Goal: Find specific page/section: Find specific page/section

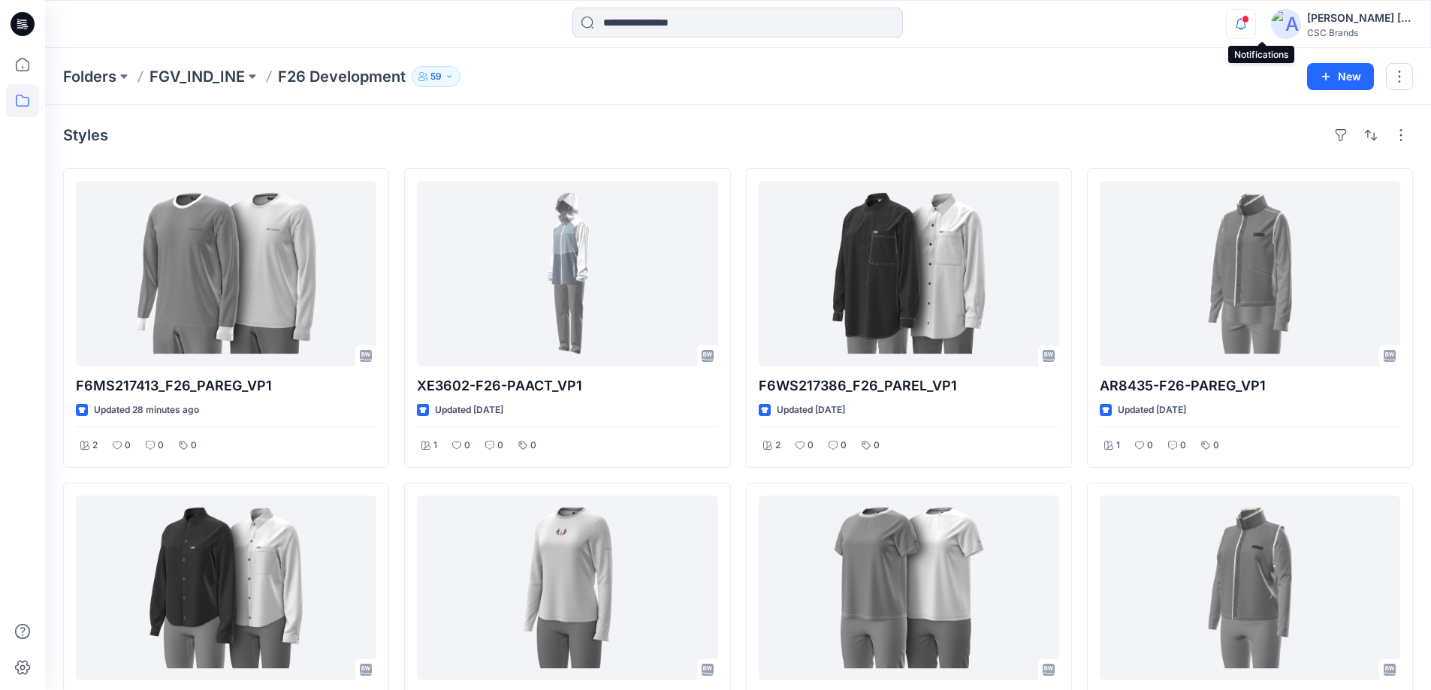
click at [1255, 16] on icon "button" at bounding box center [1241, 24] width 29 height 30
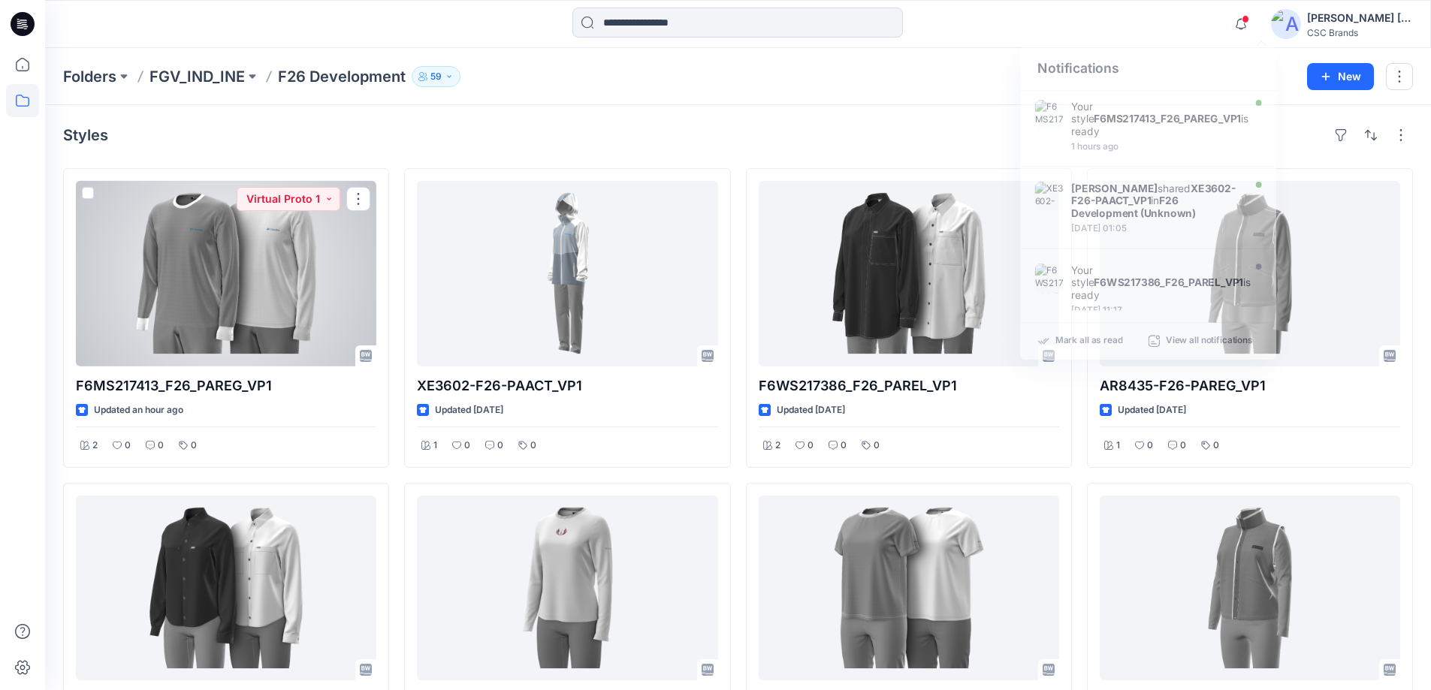
click at [274, 303] on div at bounding box center [226, 274] width 300 height 186
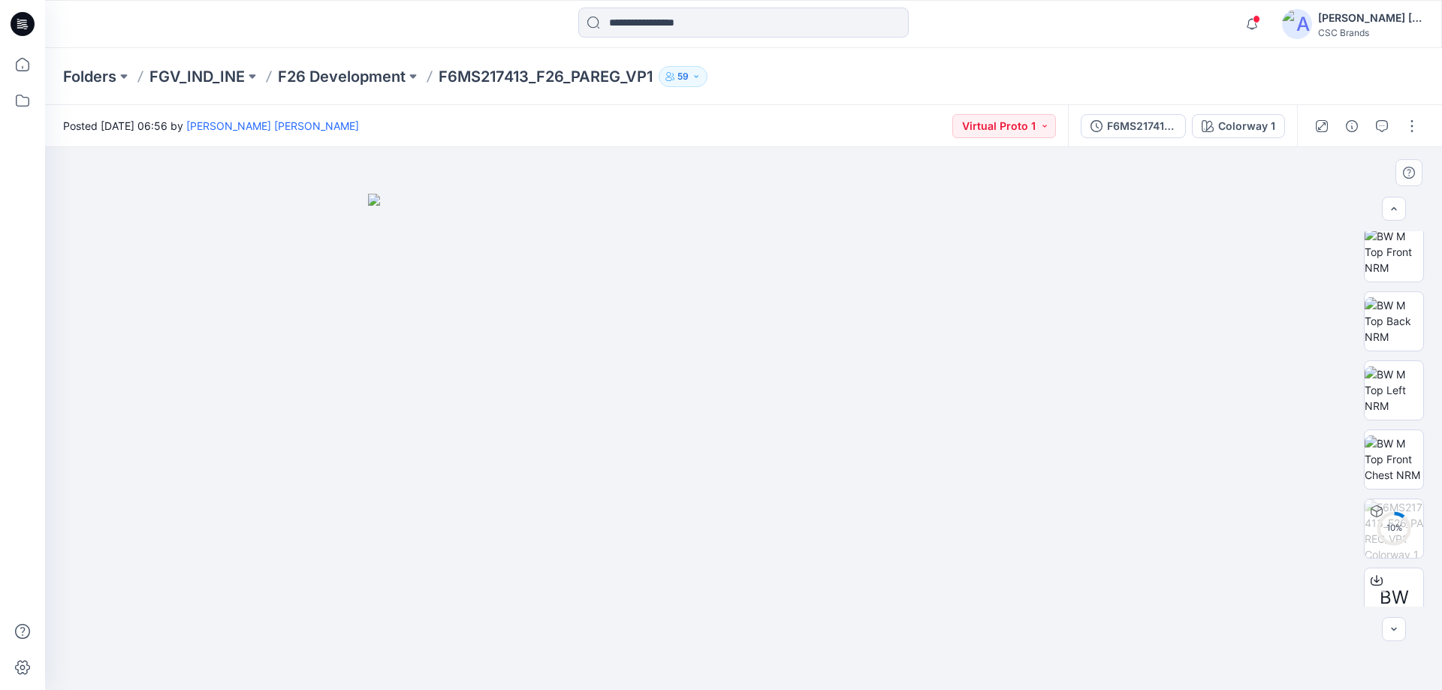
scroll to position [306, 0]
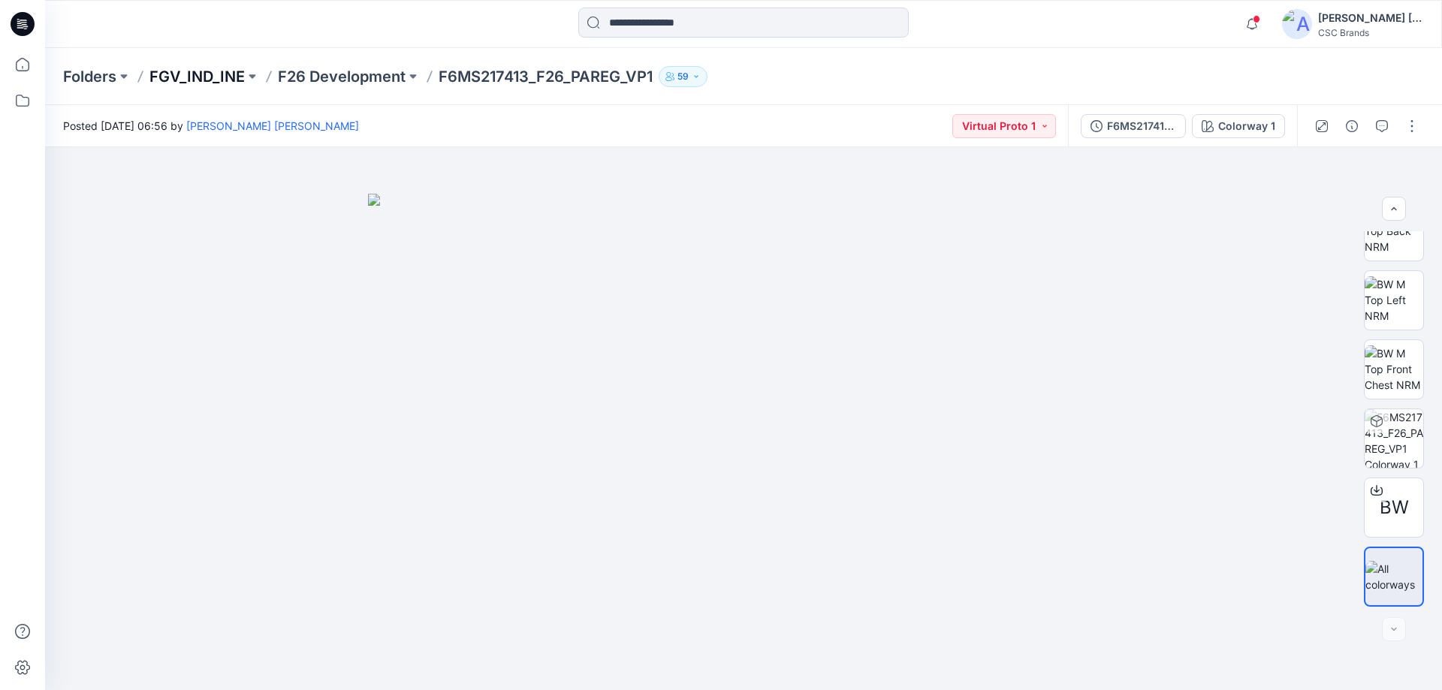
click at [212, 69] on p "FGV_IND_INE" at bounding box center [196, 76] width 95 height 21
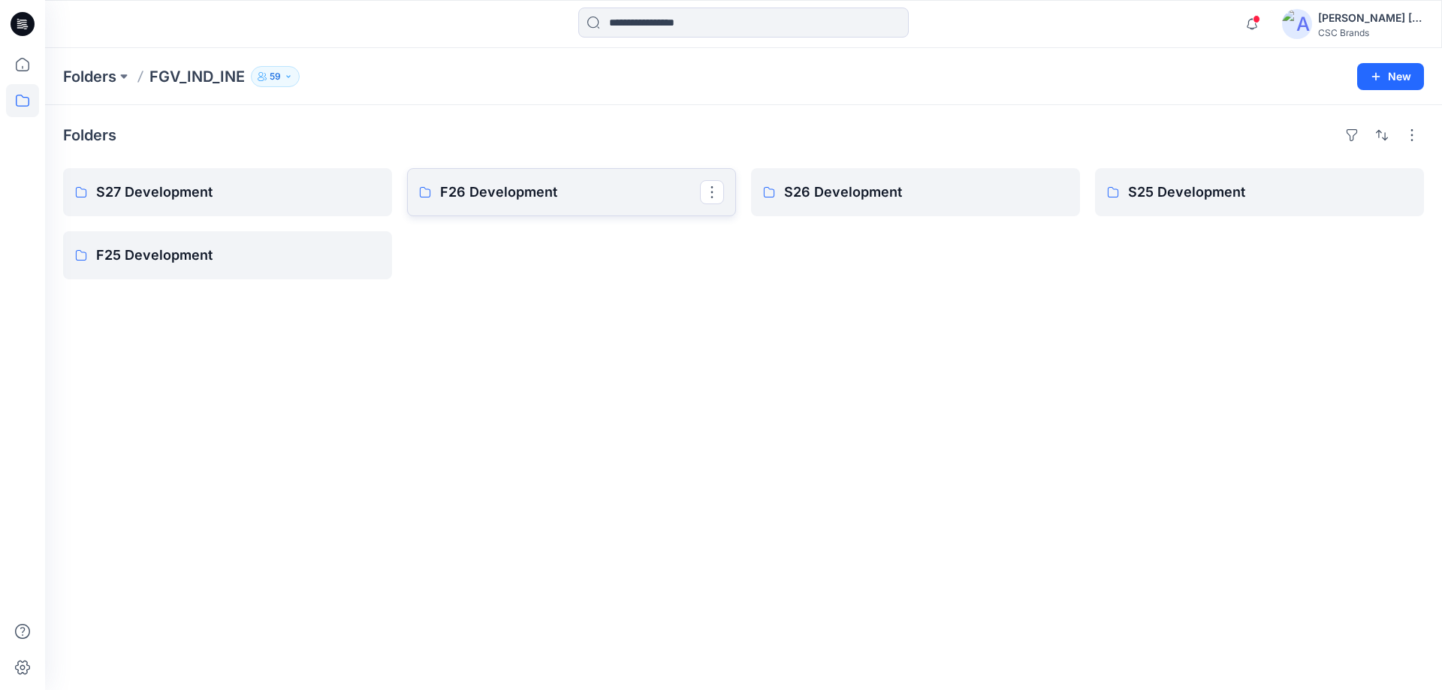
click at [506, 200] on p "F26 Development" at bounding box center [570, 192] width 260 height 21
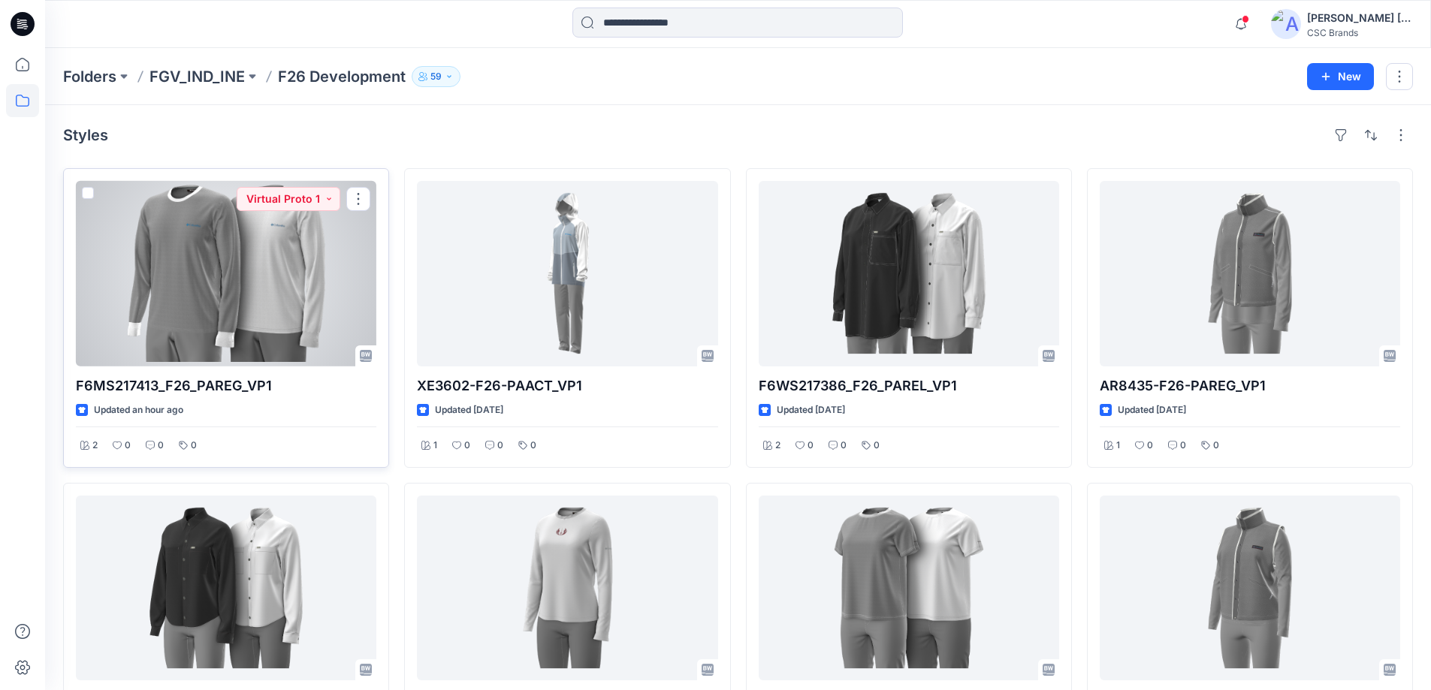
click at [249, 297] on div at bounding box center [226, 274] width 300 height 186
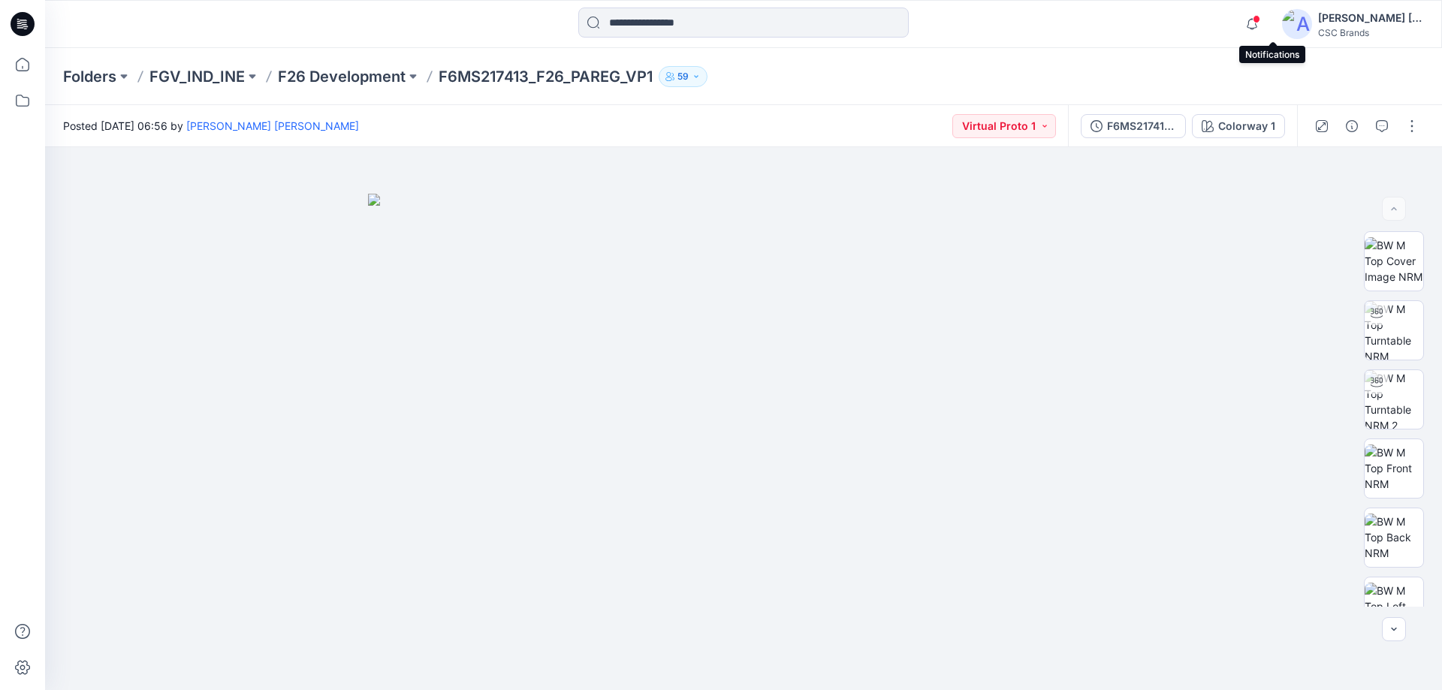
click at [1260, 20] on span at bounding box center [1257, 19] width 8 height 8
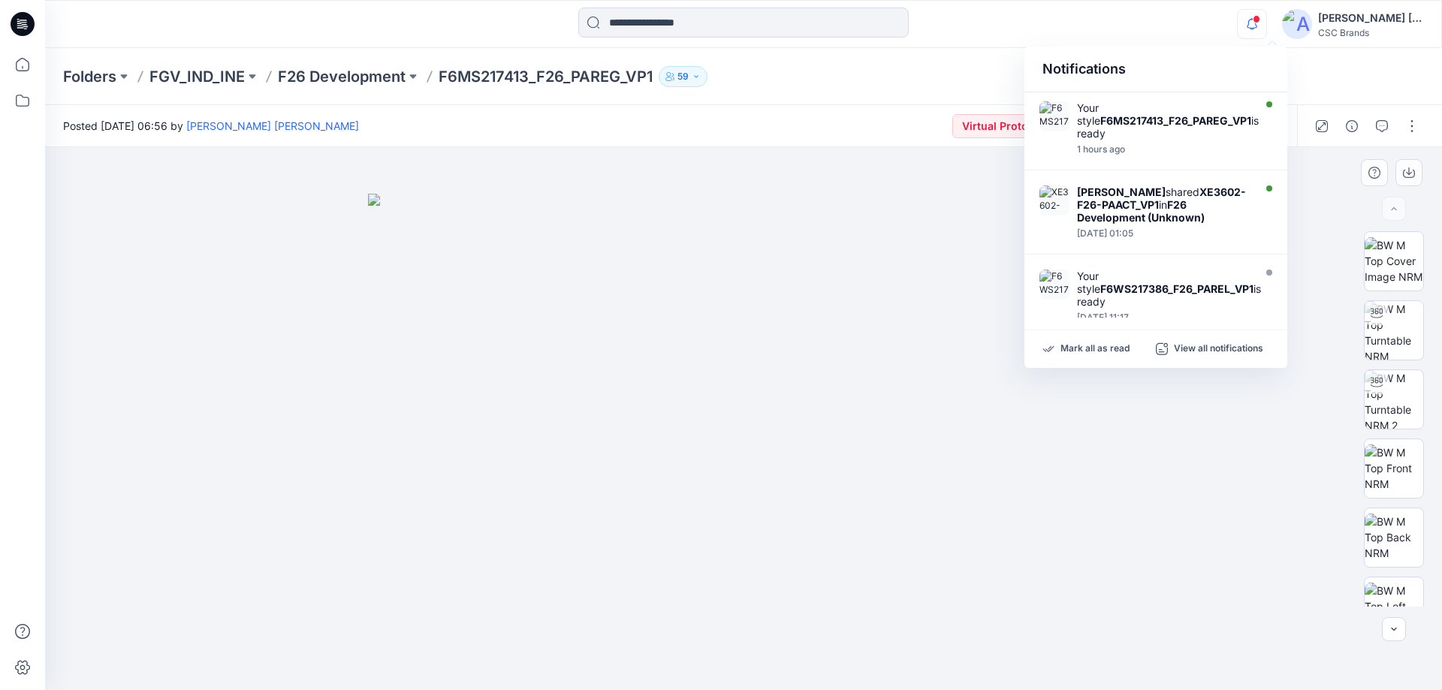
click at [379, 448] on img at bounding box center [743, 442] width 751 height 497
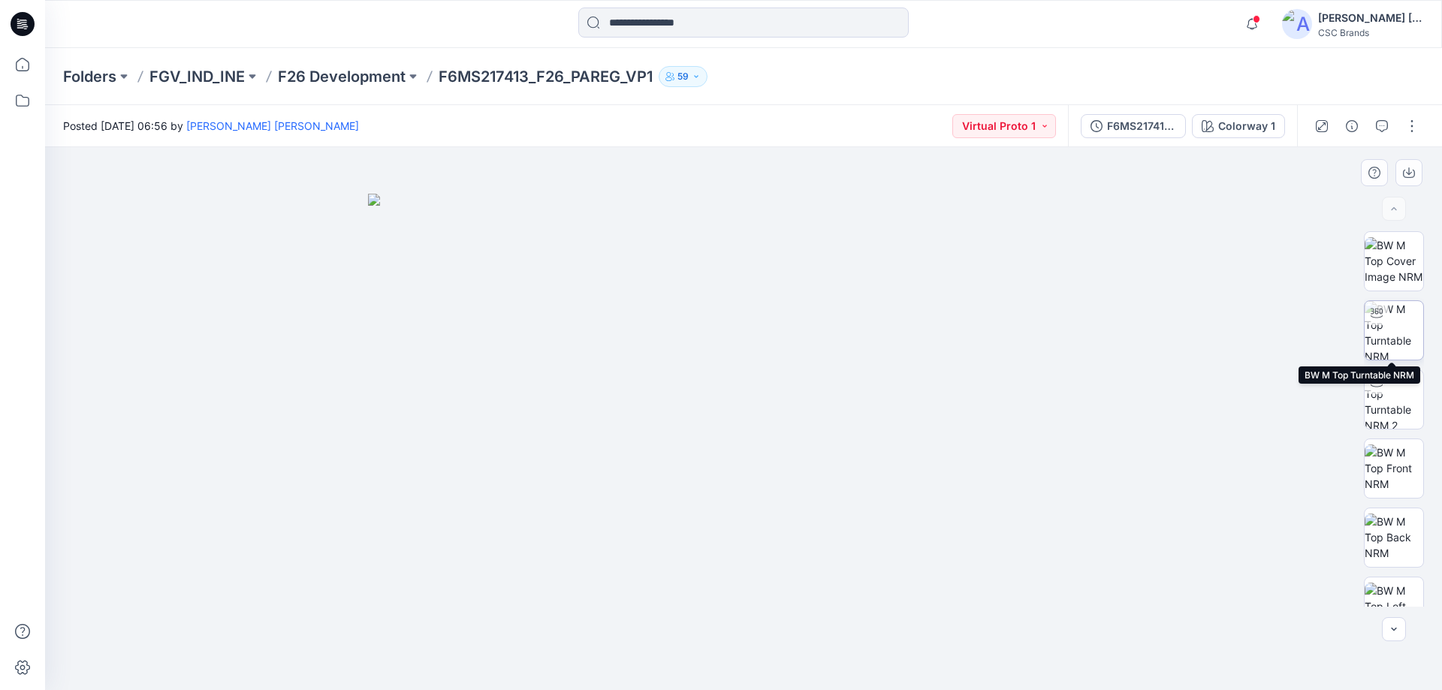
click at [1381, 320] on div at bounding box center [1377, 313] width 24 height 24
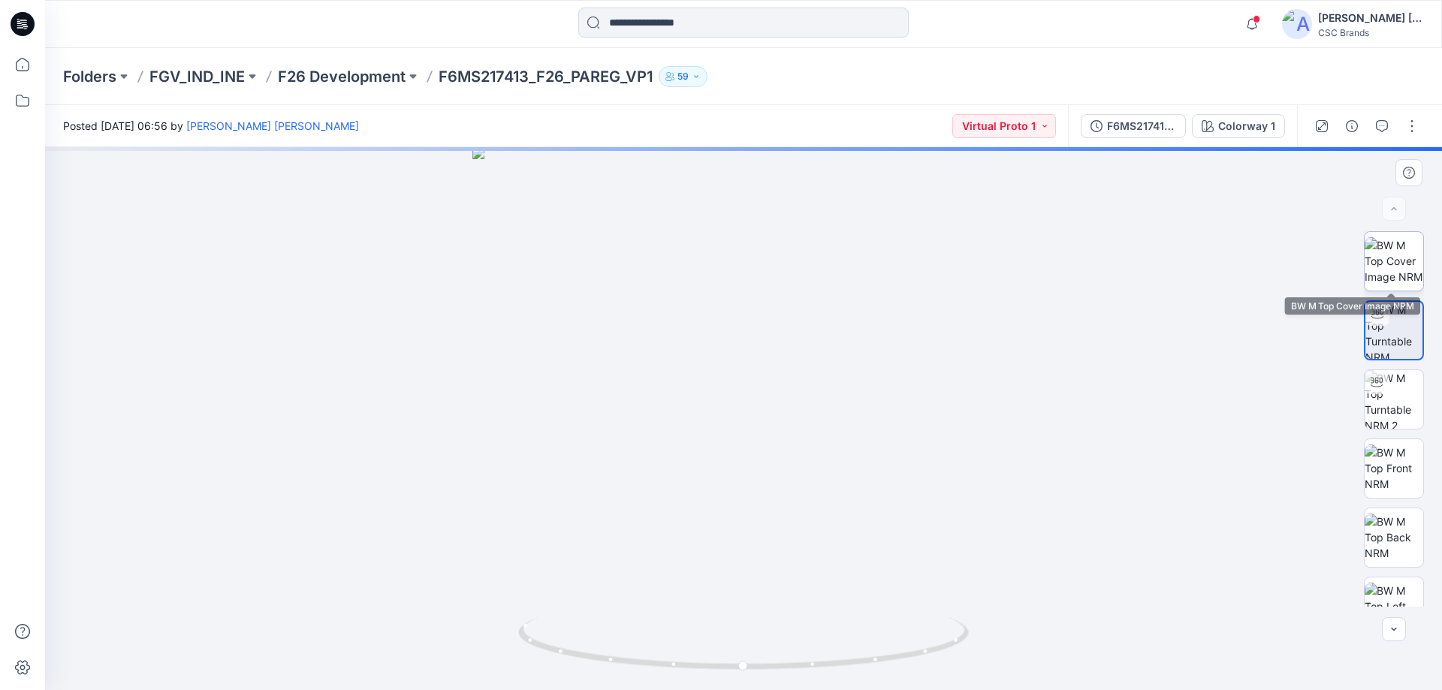
click at [1381, 275] on img at bounding box center [1394, 260] width 59 height 47
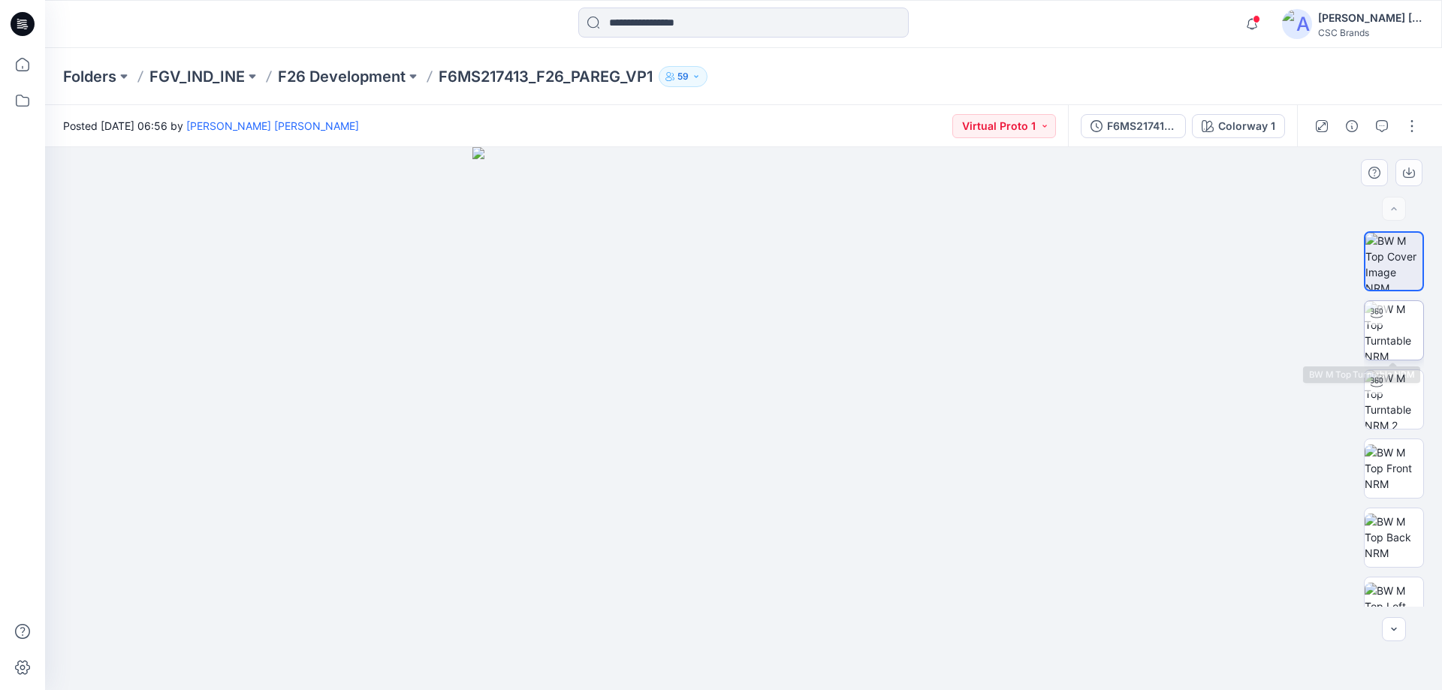
click at [1404, 338] on img at bounding box center [1394, 330] width 59 height 59
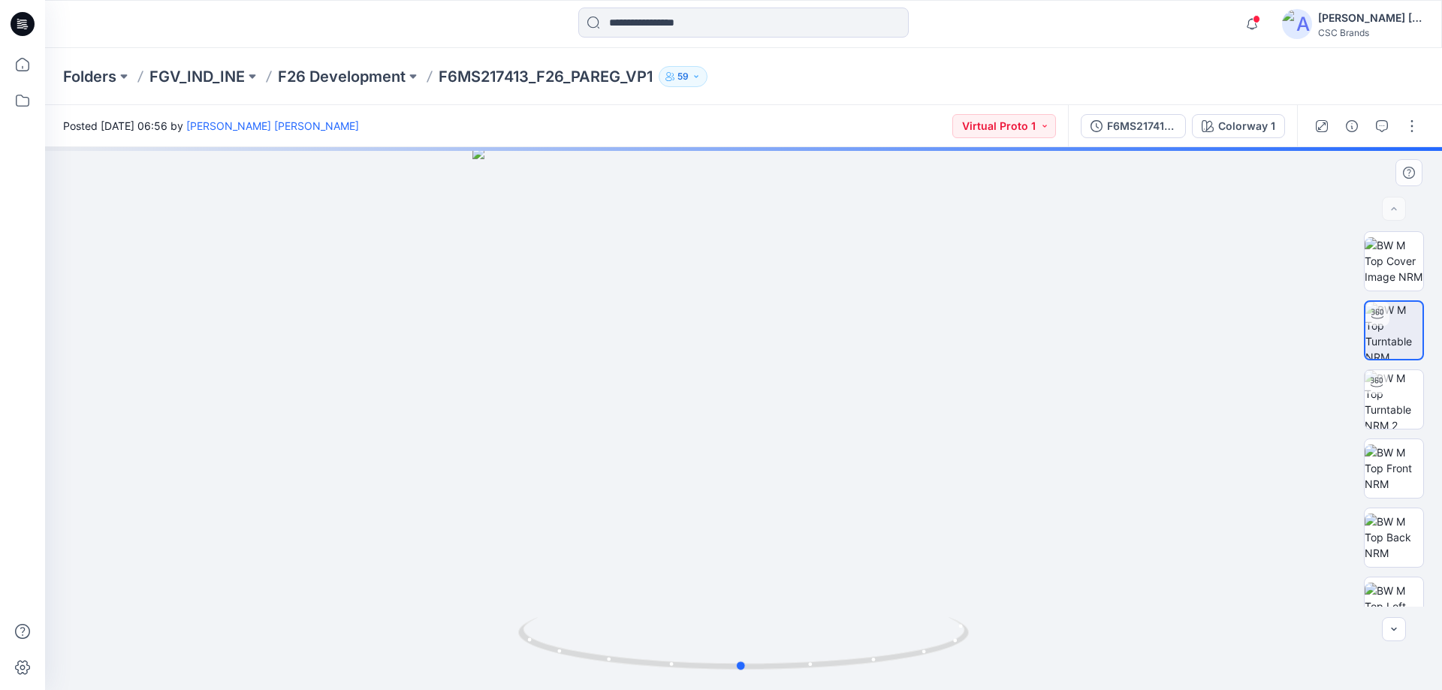
drag, startPoint x: 936, startPoint y: 505, endPoint x: 949, endPoint y: 424, distance: 82.1
click at [949, 424] on div at bounding box center [743, 418] width 1397 height 543
click at [1405, 416] on img at bounding box center [1394, 399] width 59 height 59
drag, startPoint x: 996, startPoint y: 507, endPoint x: 551, endPoint y: 530, distance: 446.0
click at [551, 530] on div at bounding box center [743, 418] width 1397 height 543
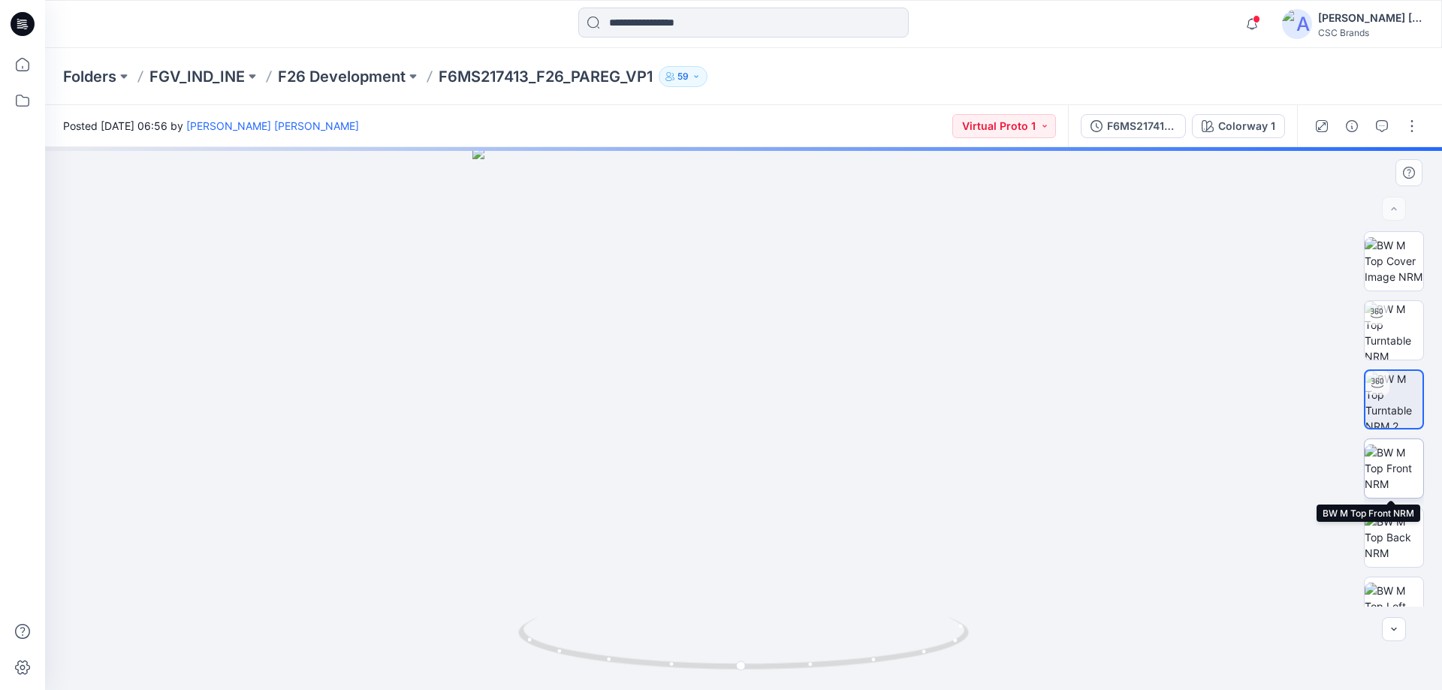
click at [1386, 462] on img at bounding box center [1394, 468] width 59 height 47
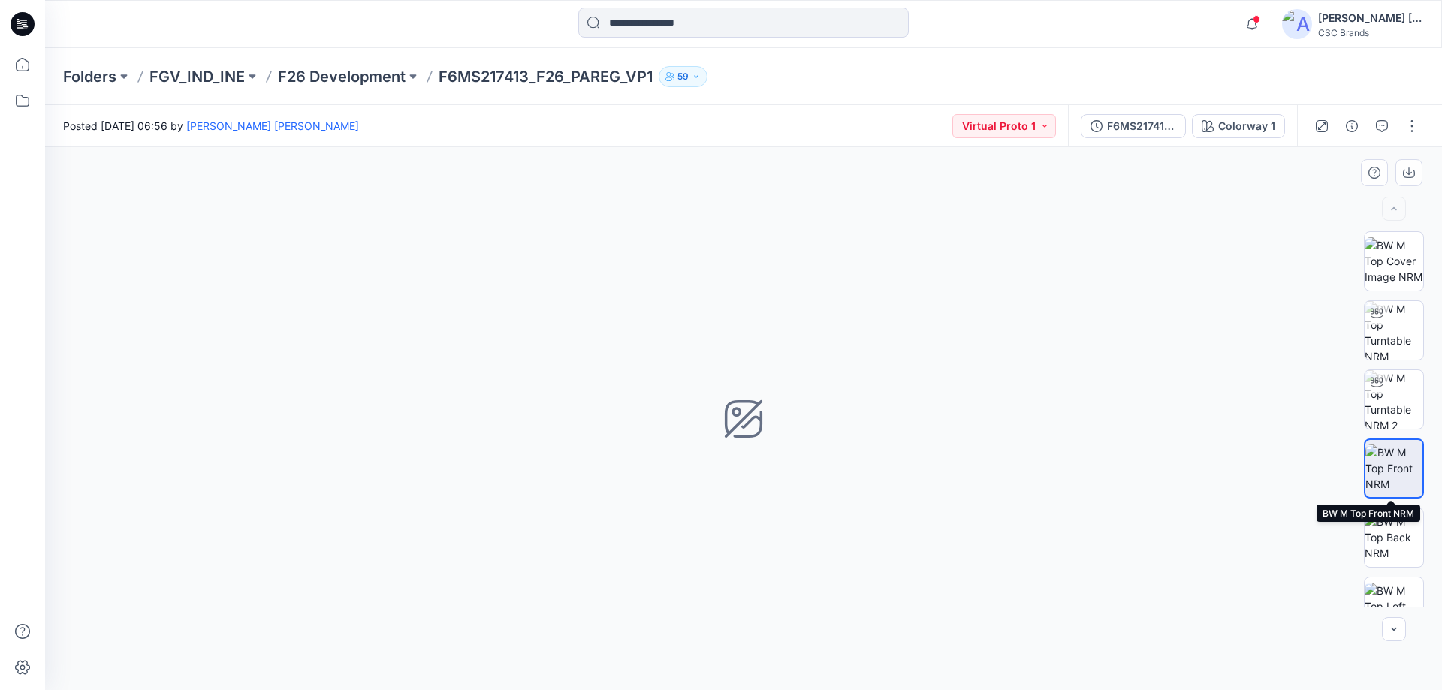
click at [1395, 462] on img at bounding box center [1394, 468] width 57 height 47
click at [1390, 412] on img at bounding box center [1394, 399] width 59 height 59
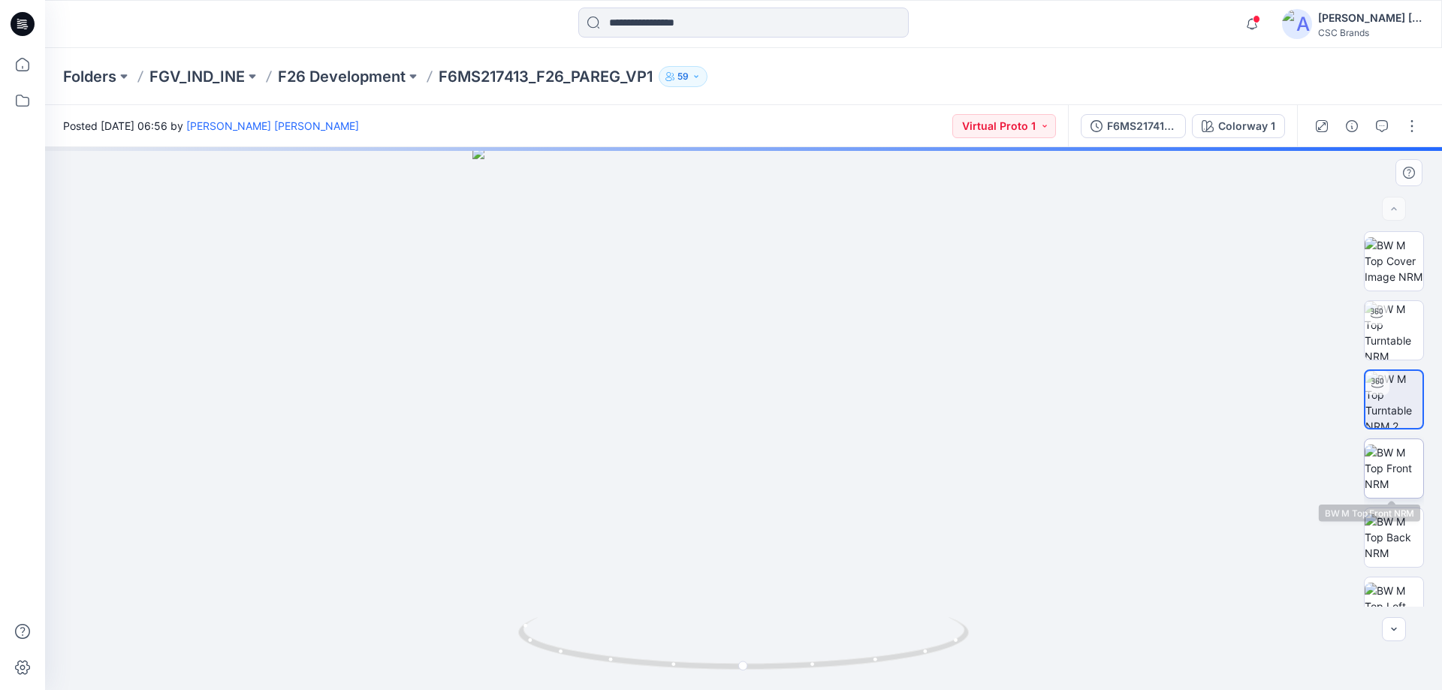
click at [1390, 456] on img at bounding box center [1394, 468] width 59 height 47
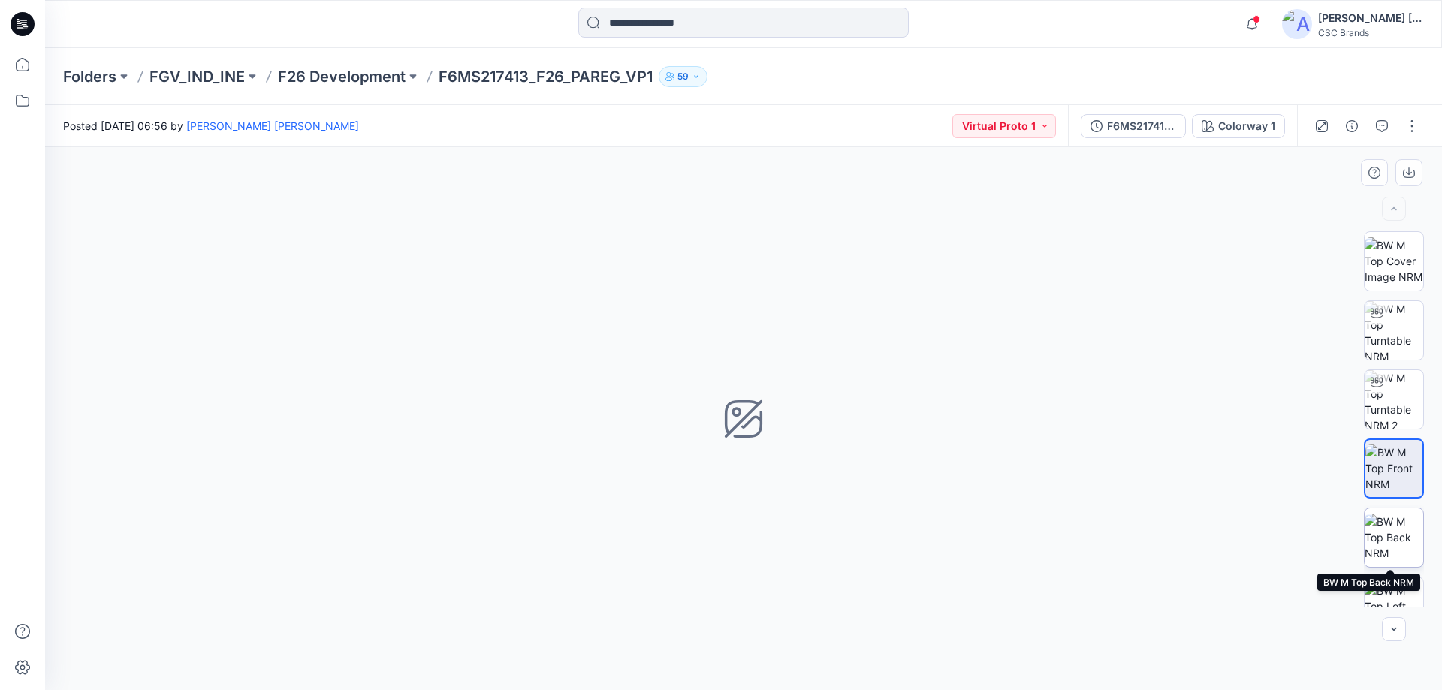
click at [1394, 539] on img at bounding box center [1394, 537] width 59 height 47
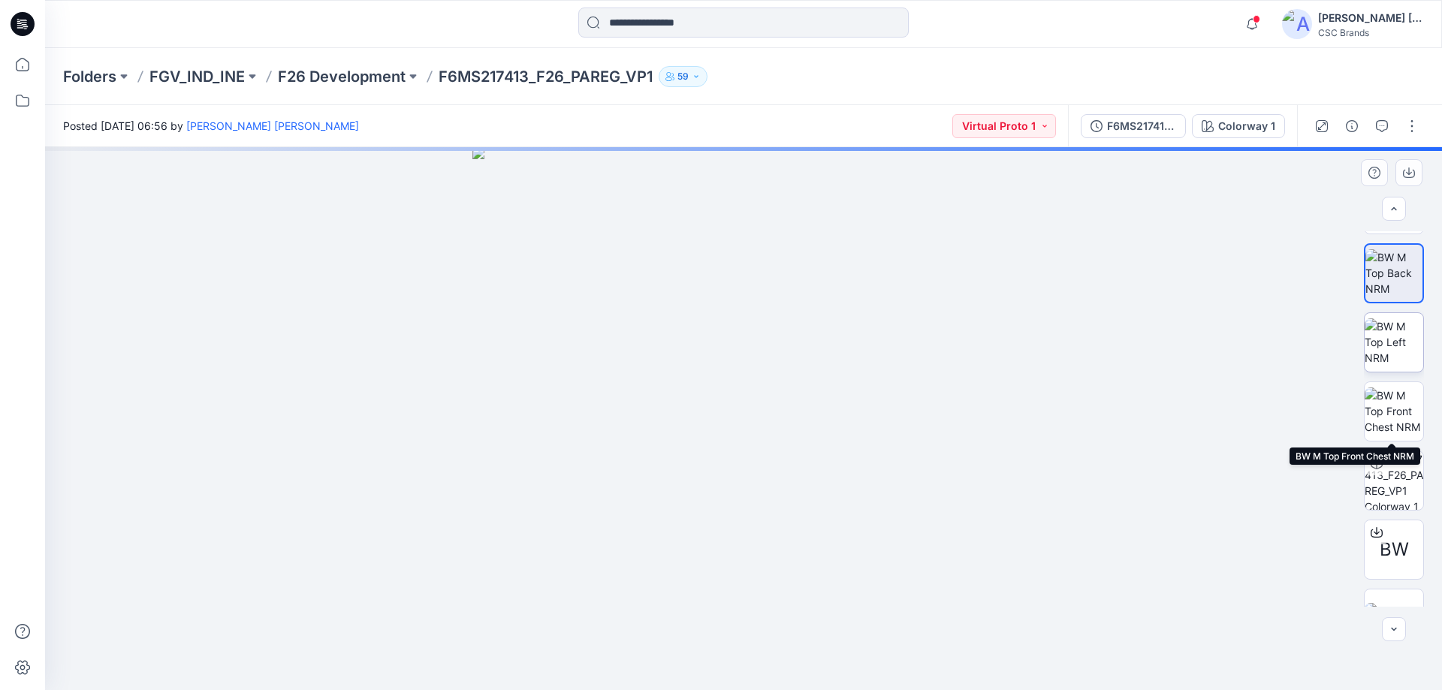
scroll to position [231, 0]
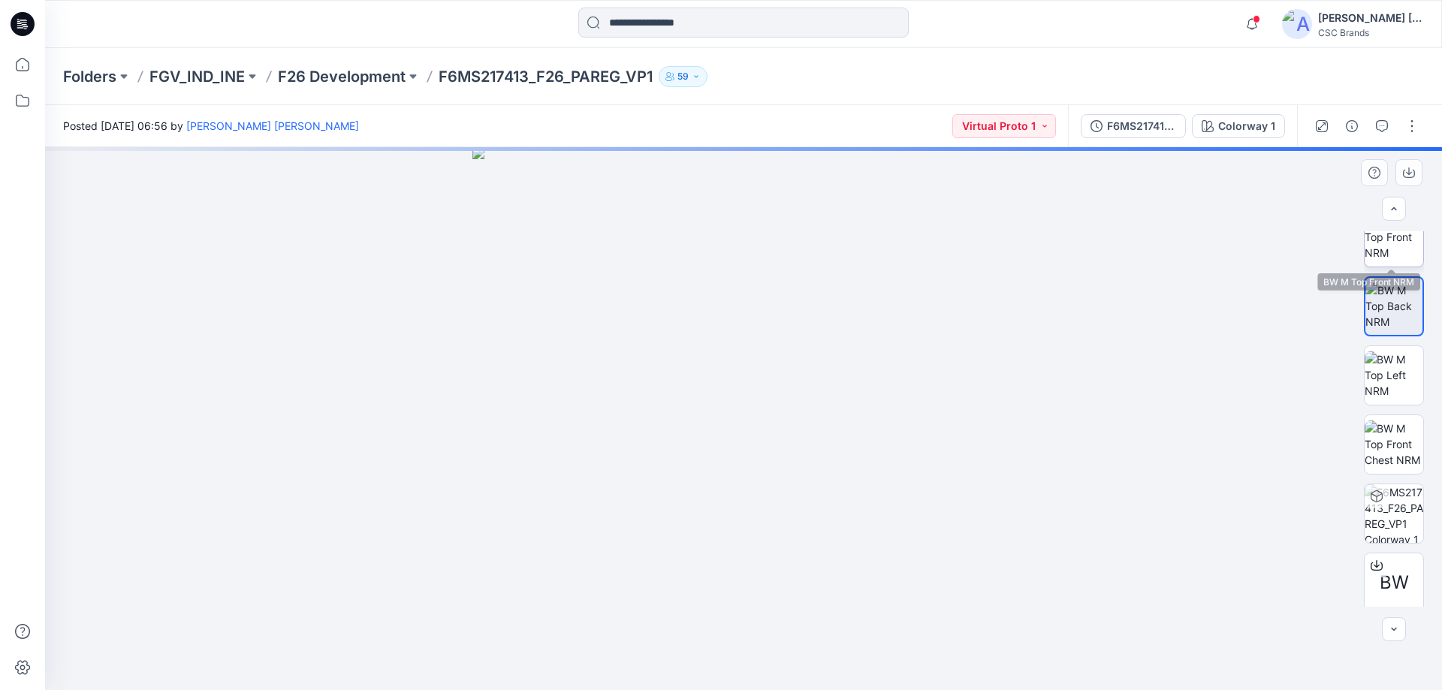
click at [1397, 253] on img at bounding box center [1394, 236] width 59 height 47
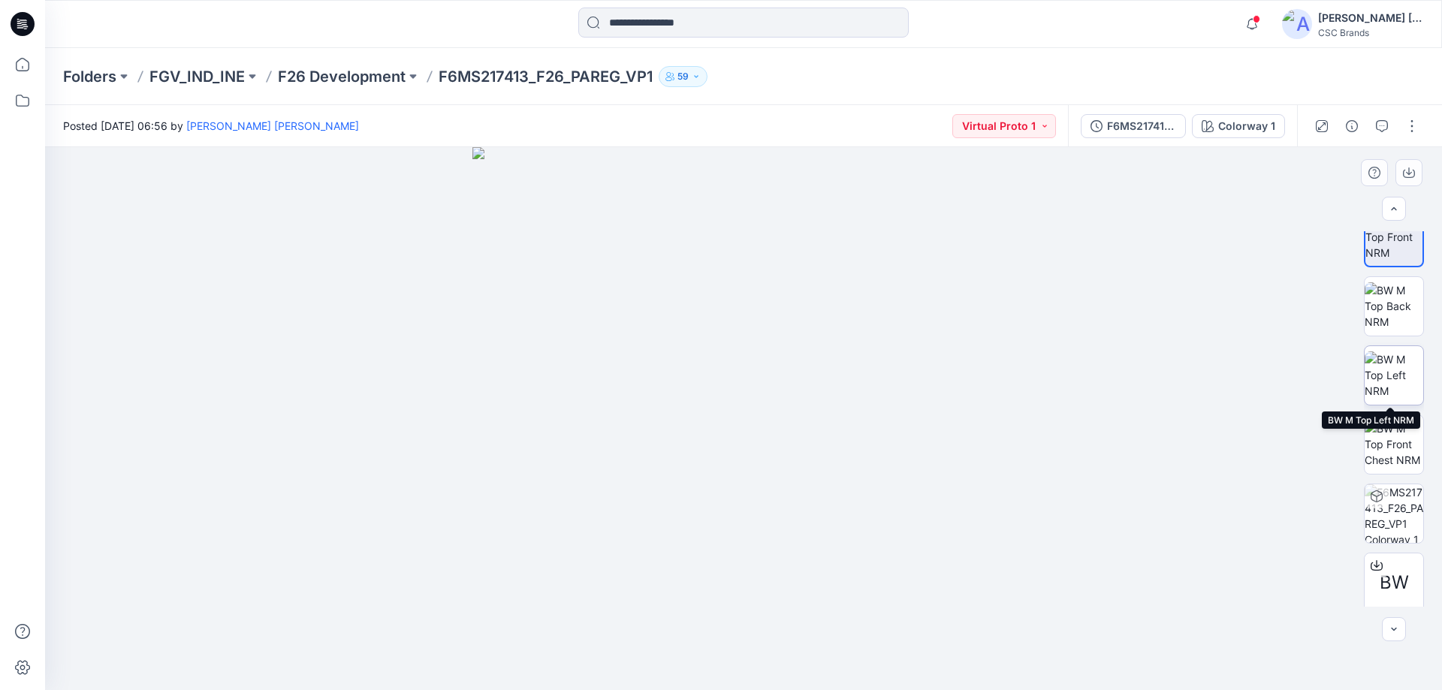
click at [1387, 385] on img at bounding box center [1394, 375] width 59 height 47
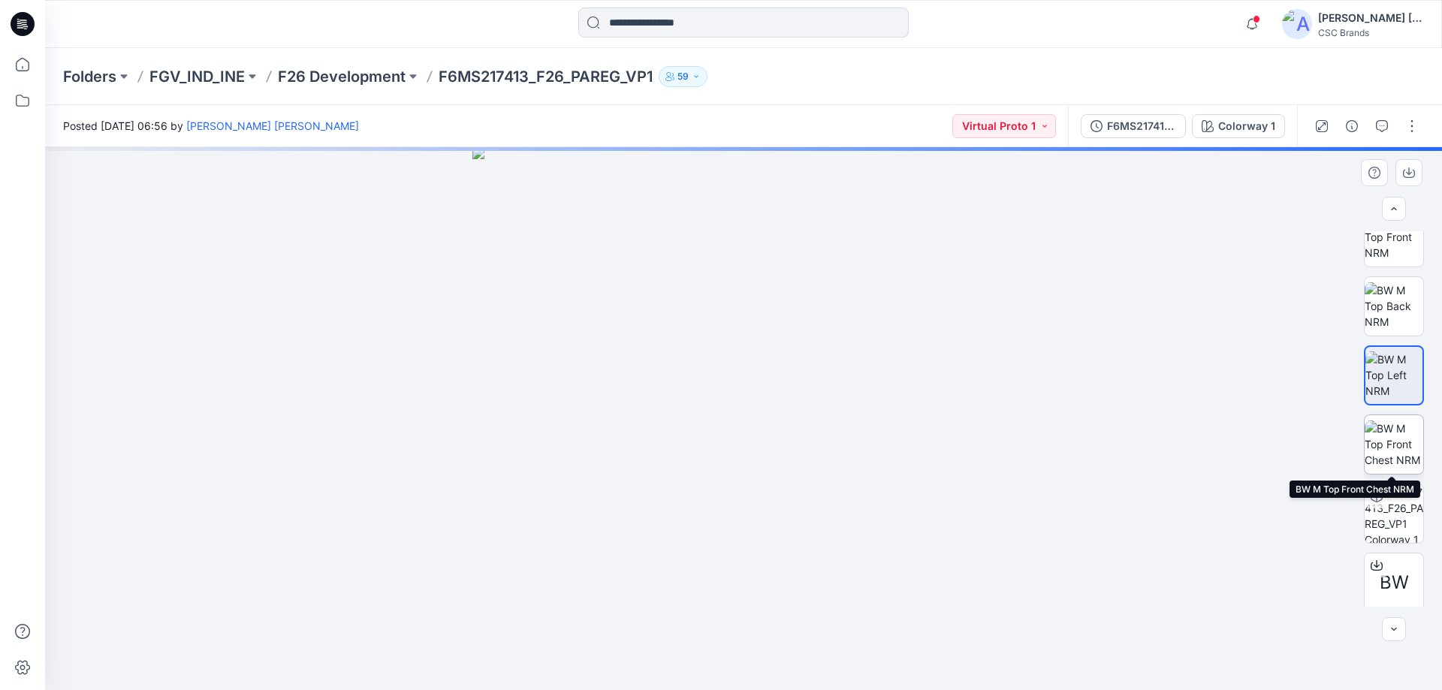
click at [1387, 457] on img at bounding box center [1394, 444] width 59 height 47
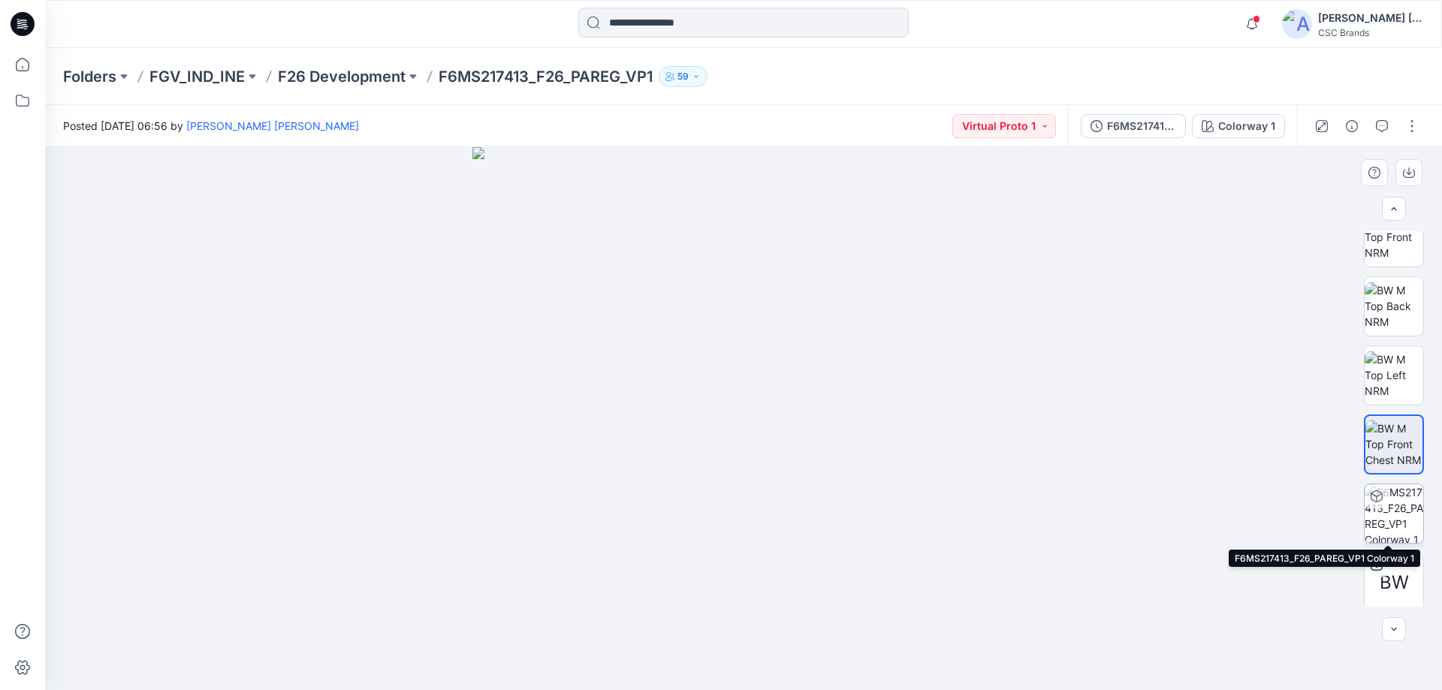
click at [1392, 507] on img at bounding box center [1394, 514] width 59 height 59
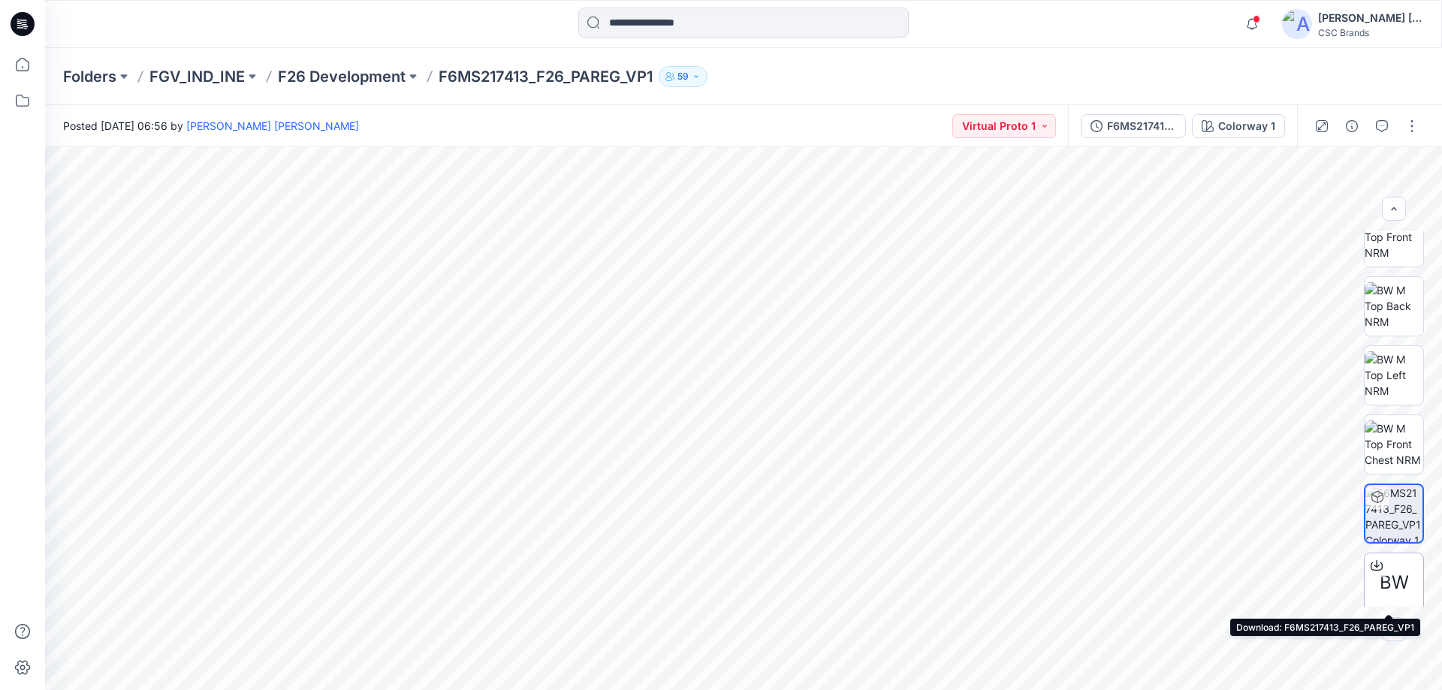
click at [1387, 577] on span "BW" at bounding box center [1394, 582] width 29 height 27
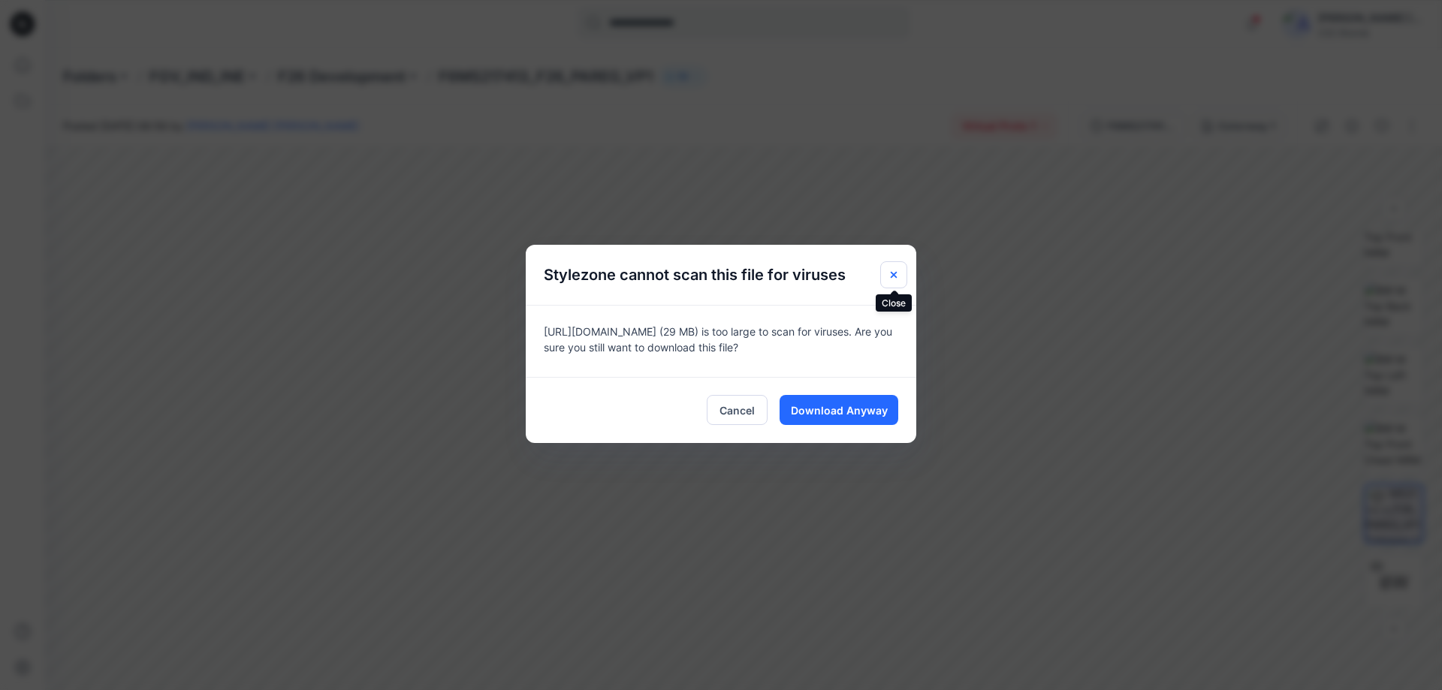
click at [892, 274] on icon "Close" at bounding box center [894, 275] width 12 height 12
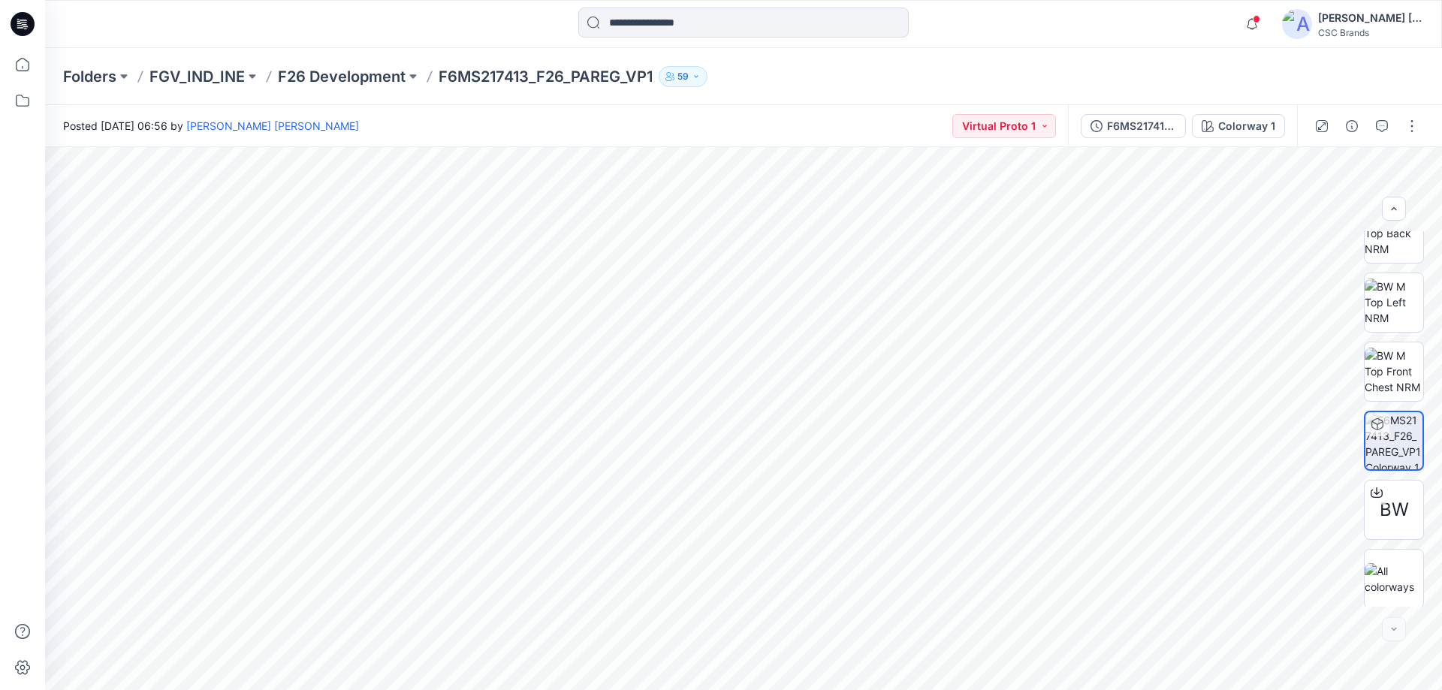
scroll to position [306, 0]
click at [1395, 578] on img at bounding box center [1394, 577] width 59 height 32
click at [85, 74] on p "Folders" at bounding box center [89, 76] width 53 height 21
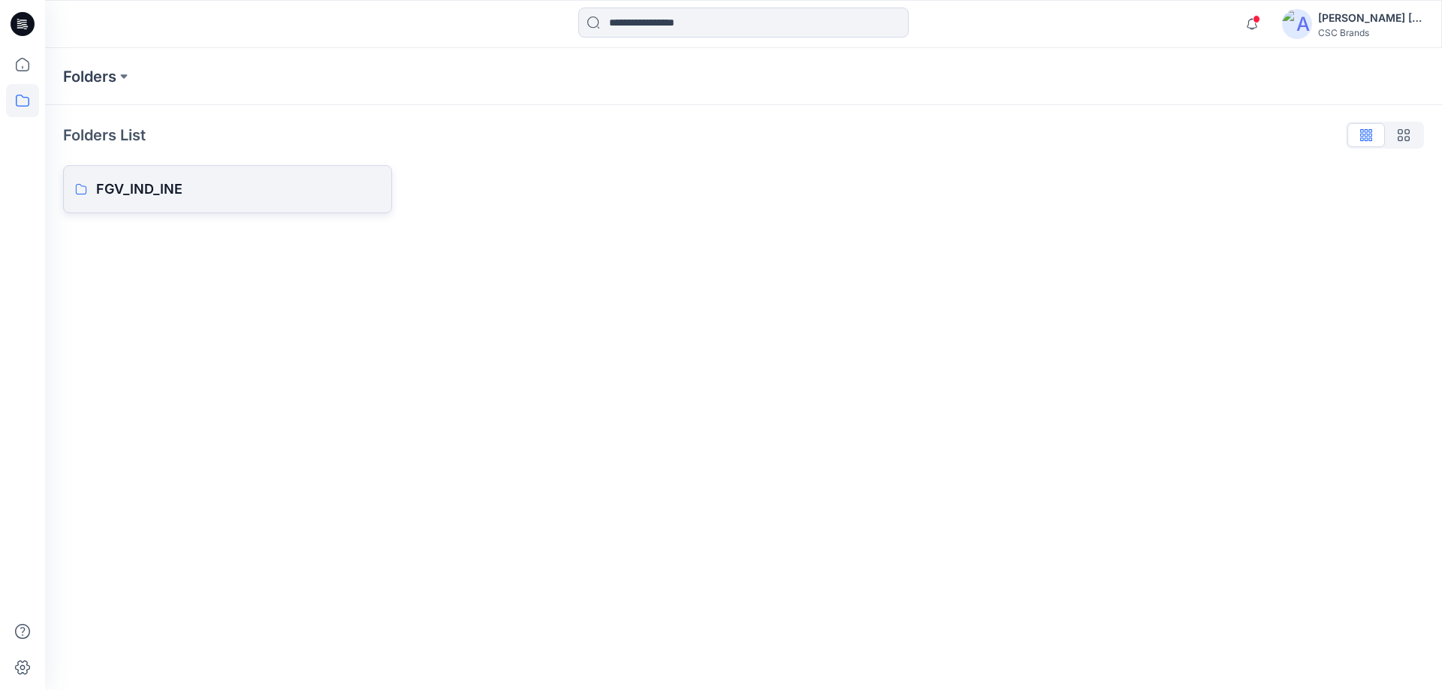
click at [154, 197] on p "FGV_IND_INE" at bounding box center [238, 189] width 284 height 21
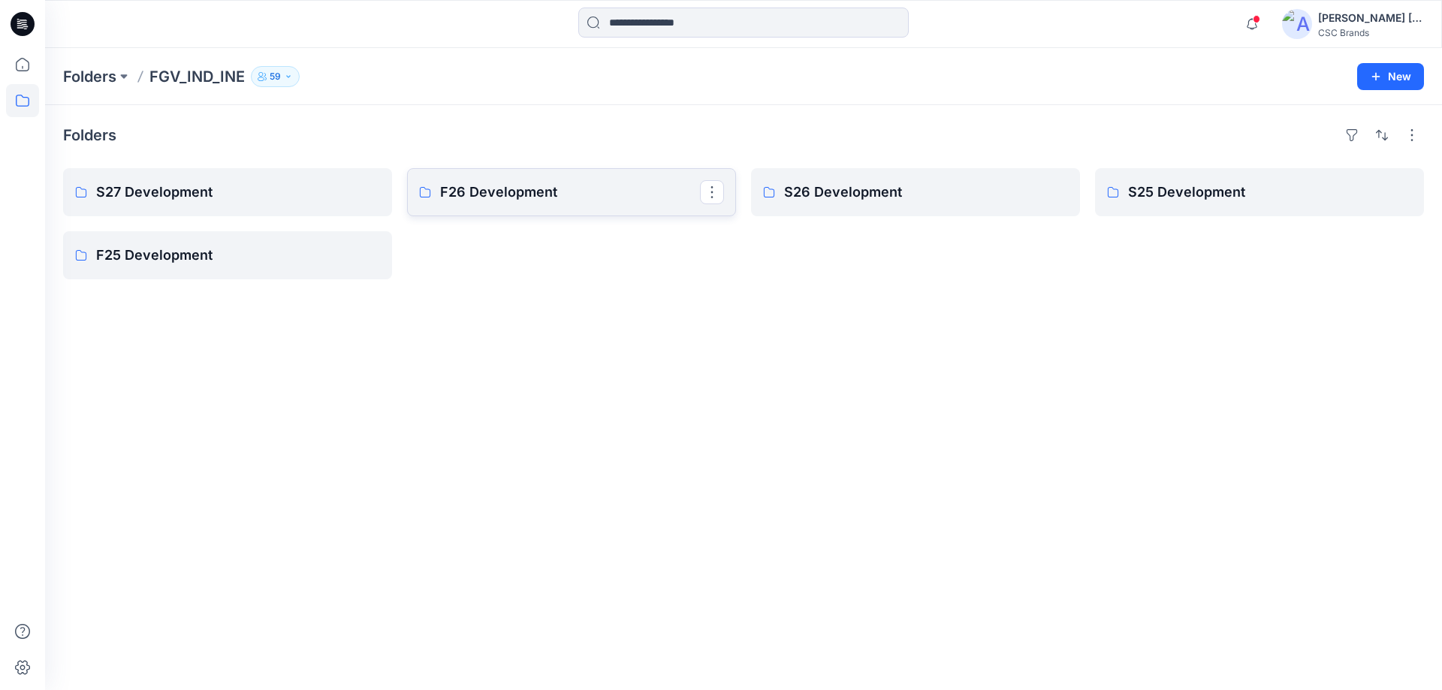
click at [524, 195] on p "F26 Development" at bounding box center [570, 192] width 260 height 21
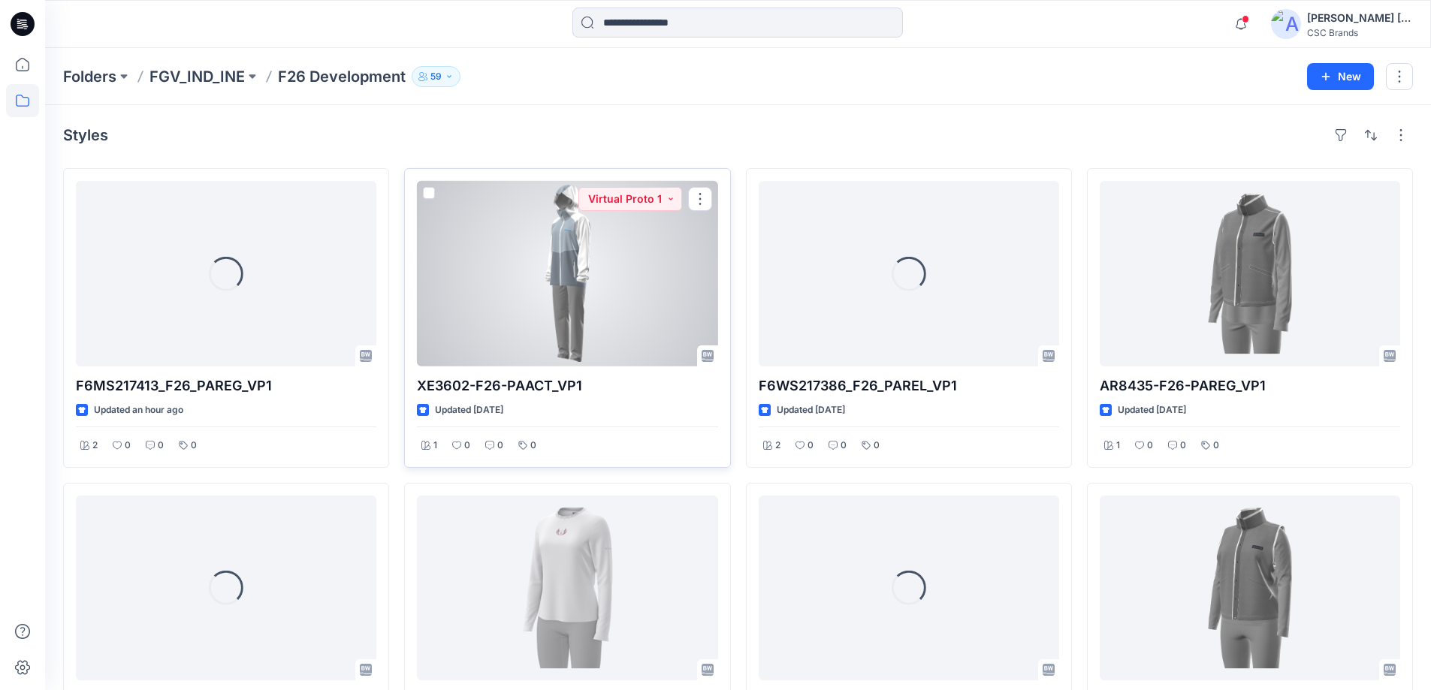
click at [556, 326] on div at bounding box center [567, 274] width 300 height 186
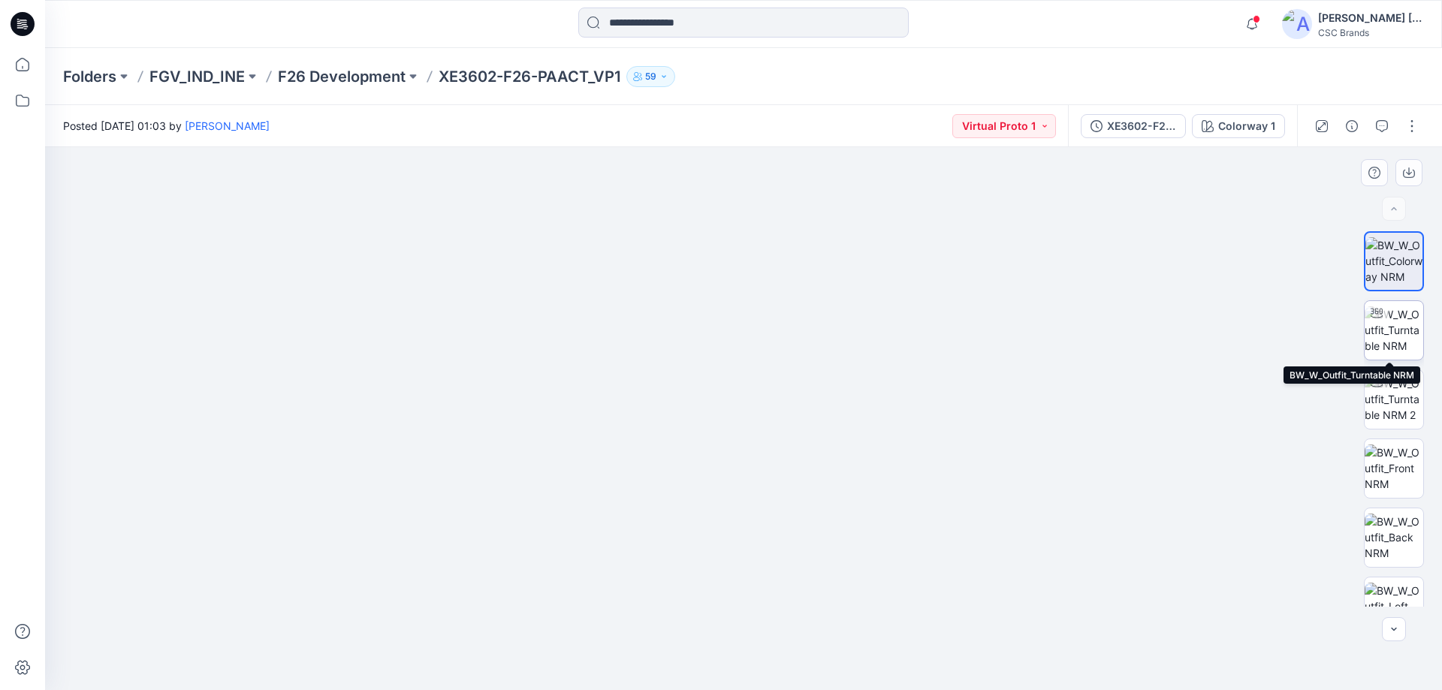
click at [1406, 341] on img at bounding box center [1394, 329] width 59 height 47
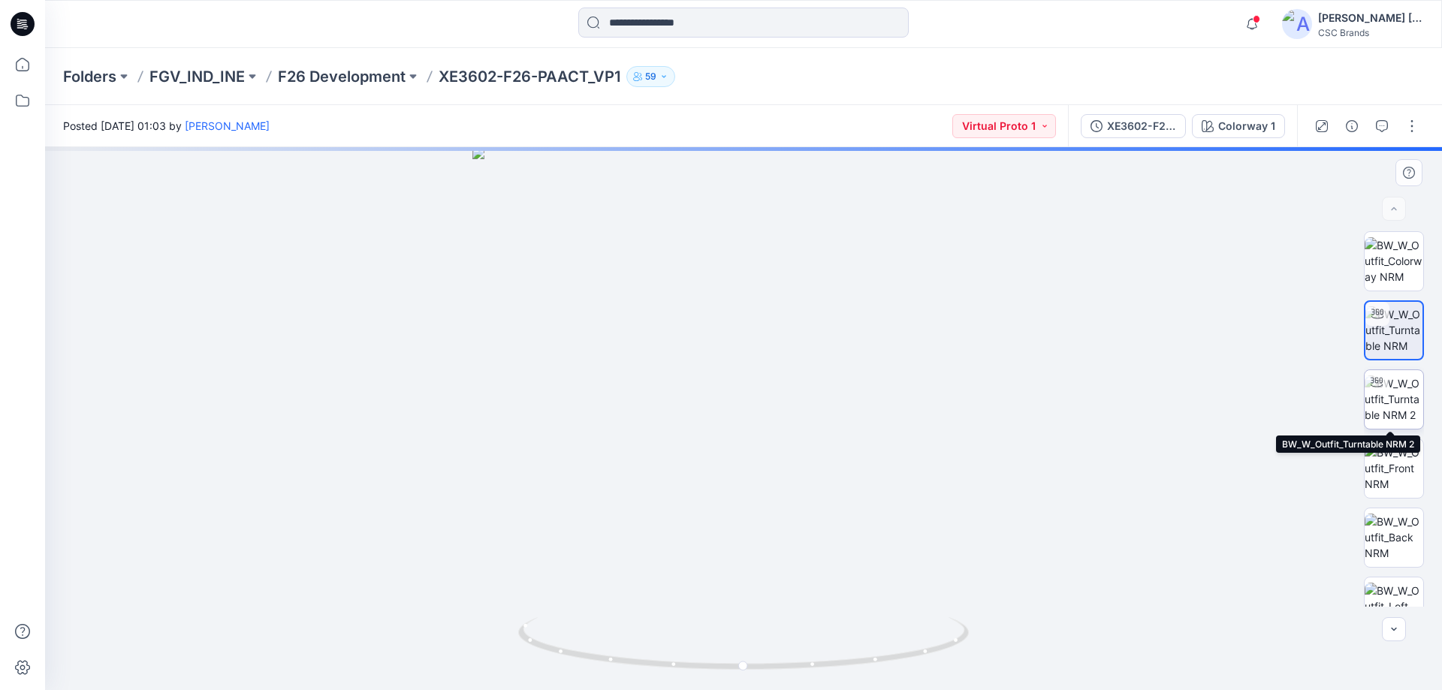
click at [1390, 406] on img at bounding box center [1394, 399] width 59 height 47
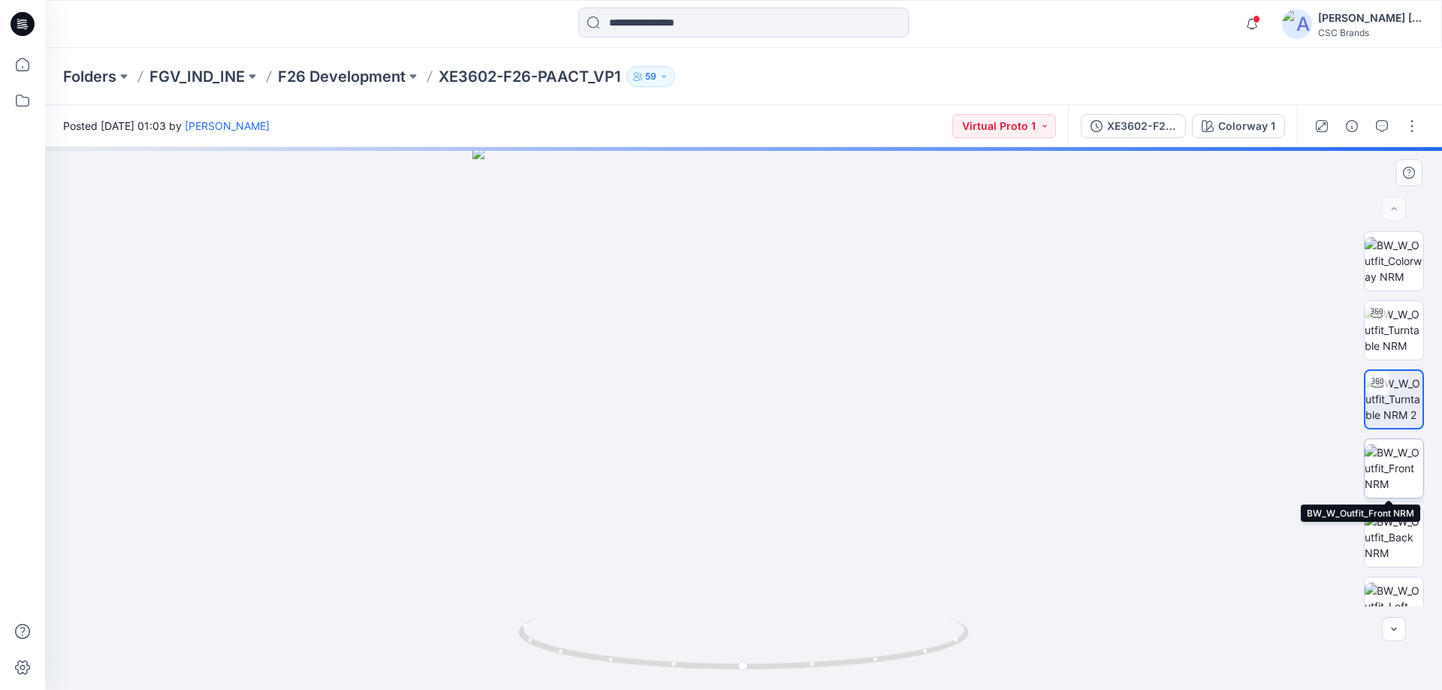
click at [1396, 475] on img at bounding box center [1394, 468] width 59 height 47
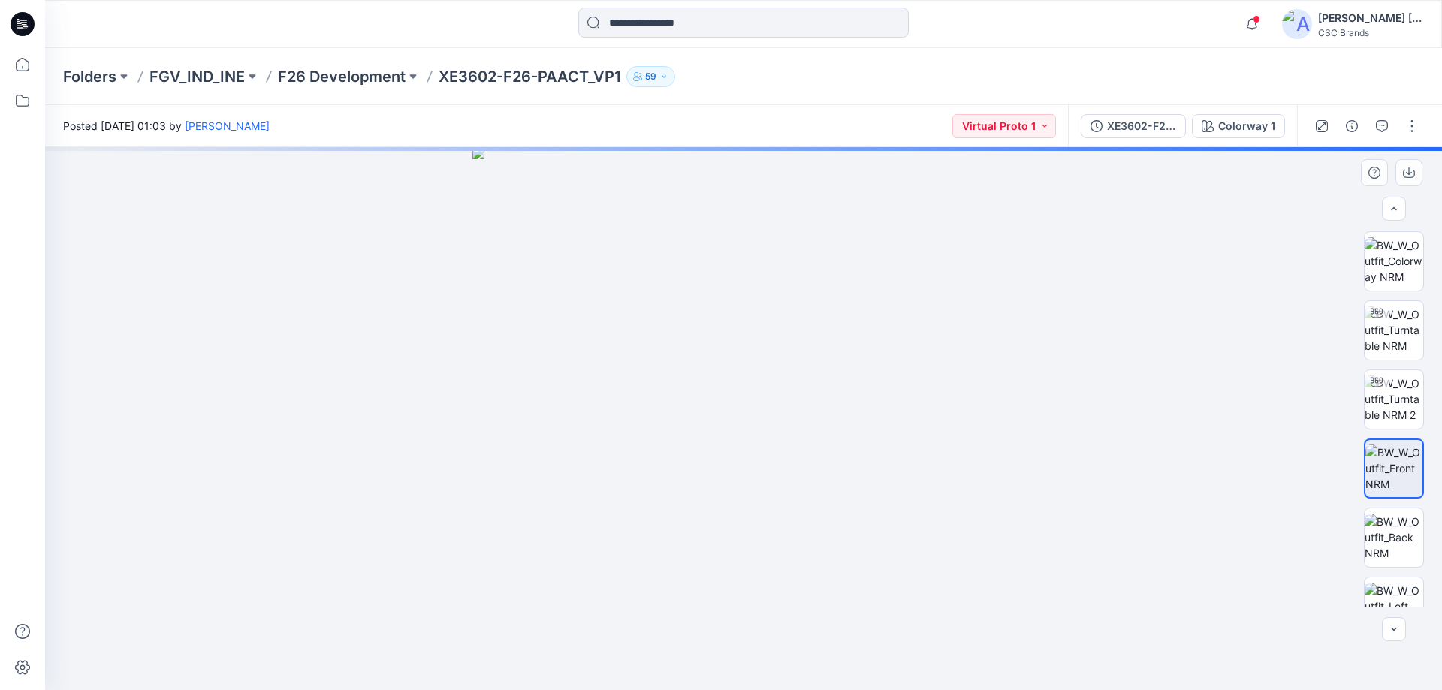
scroll to position [237, 0]
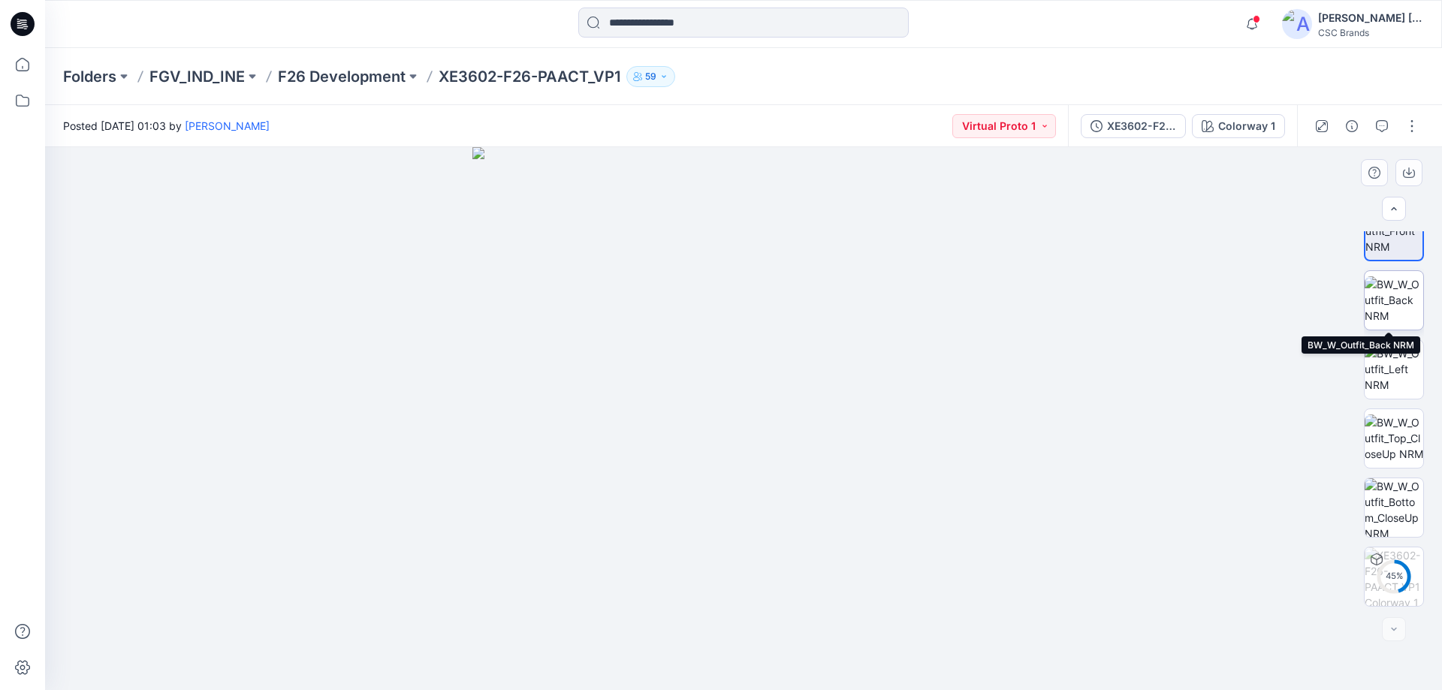
click at [1386, 308] on img at bounding box center [1394, 299] width 59 height 47
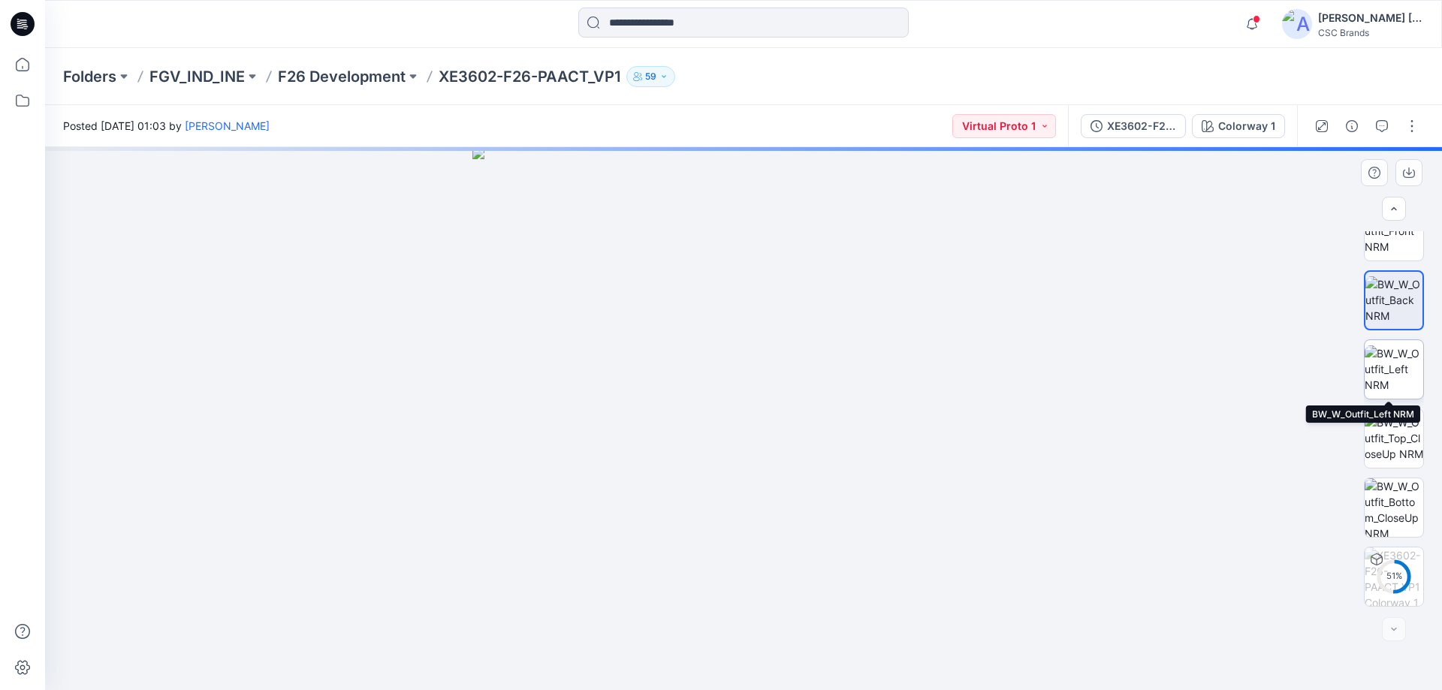
click at [1399, 370] on img at bounding box center [1394, 369] width 59 height 47
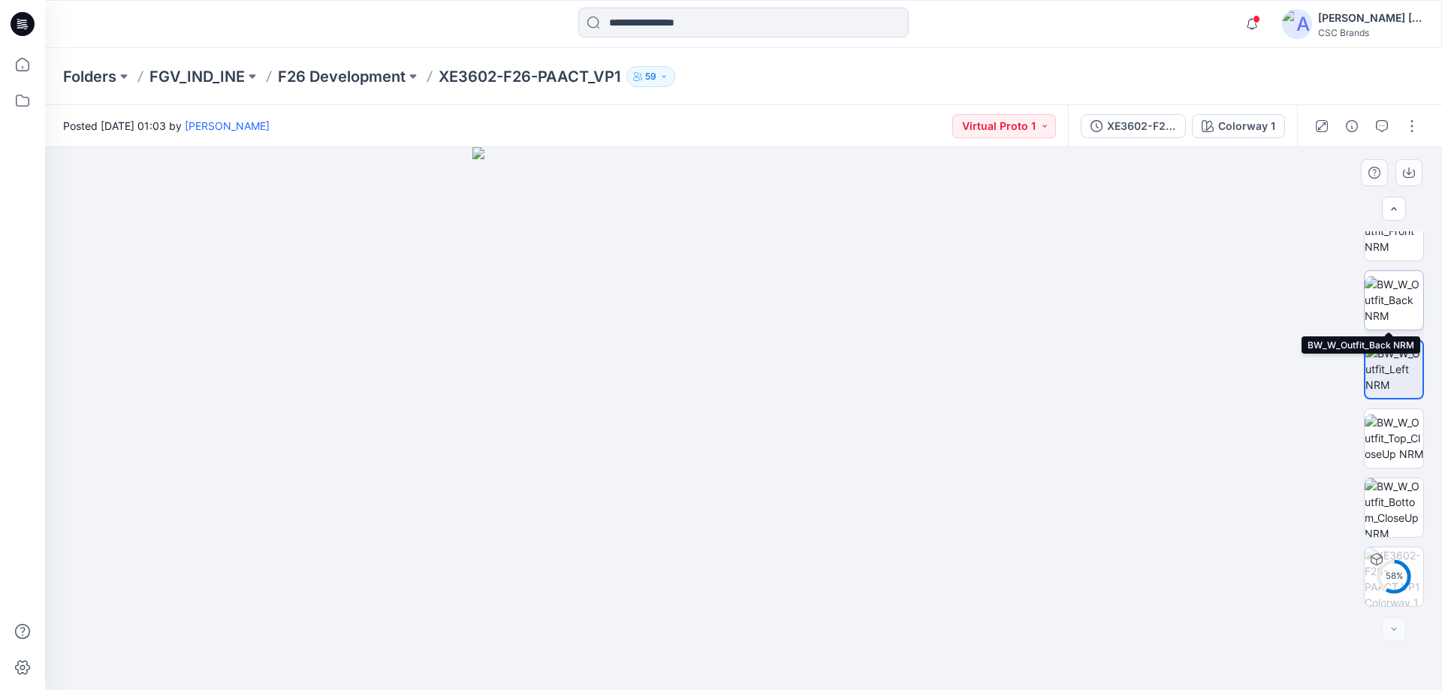
click at [1391, 305] on img at bounding box center [1394, 299] width 59 height 47
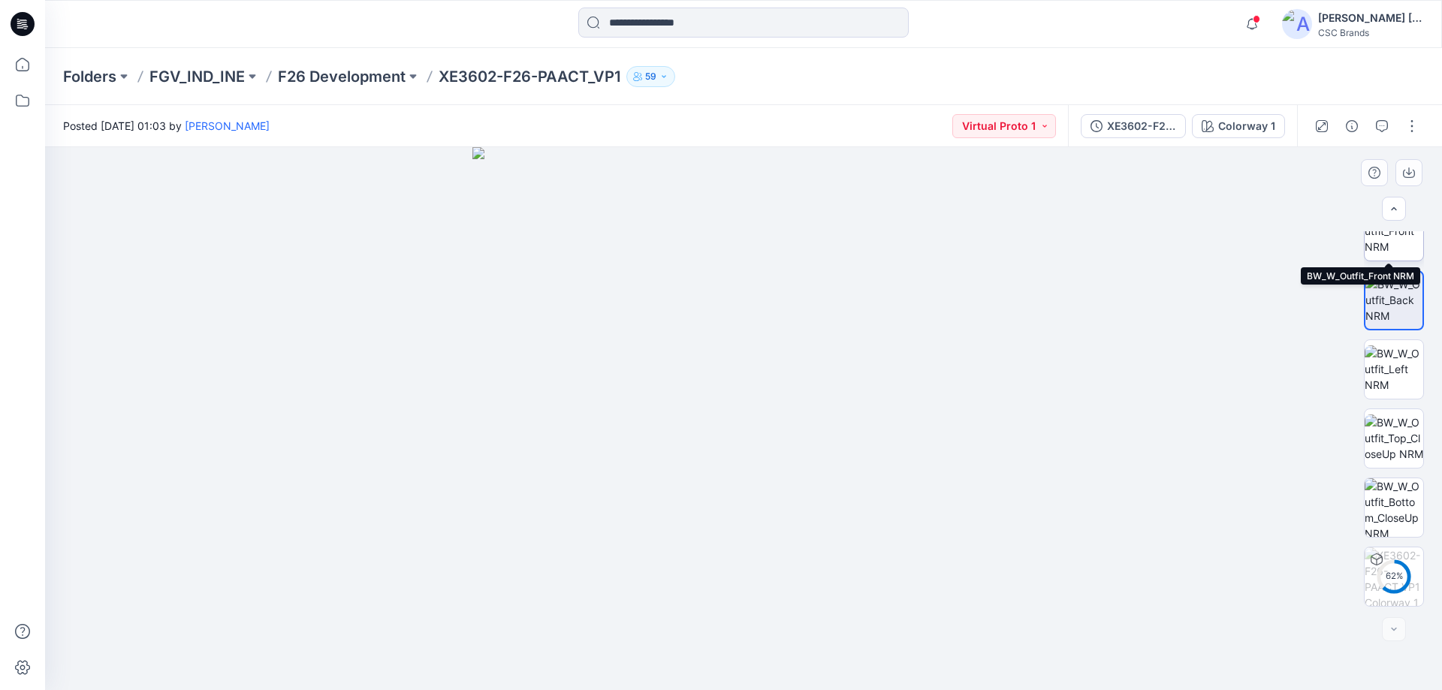
click at [1394, 246] on img at bounding box center [1394, 230] width 59 height 47
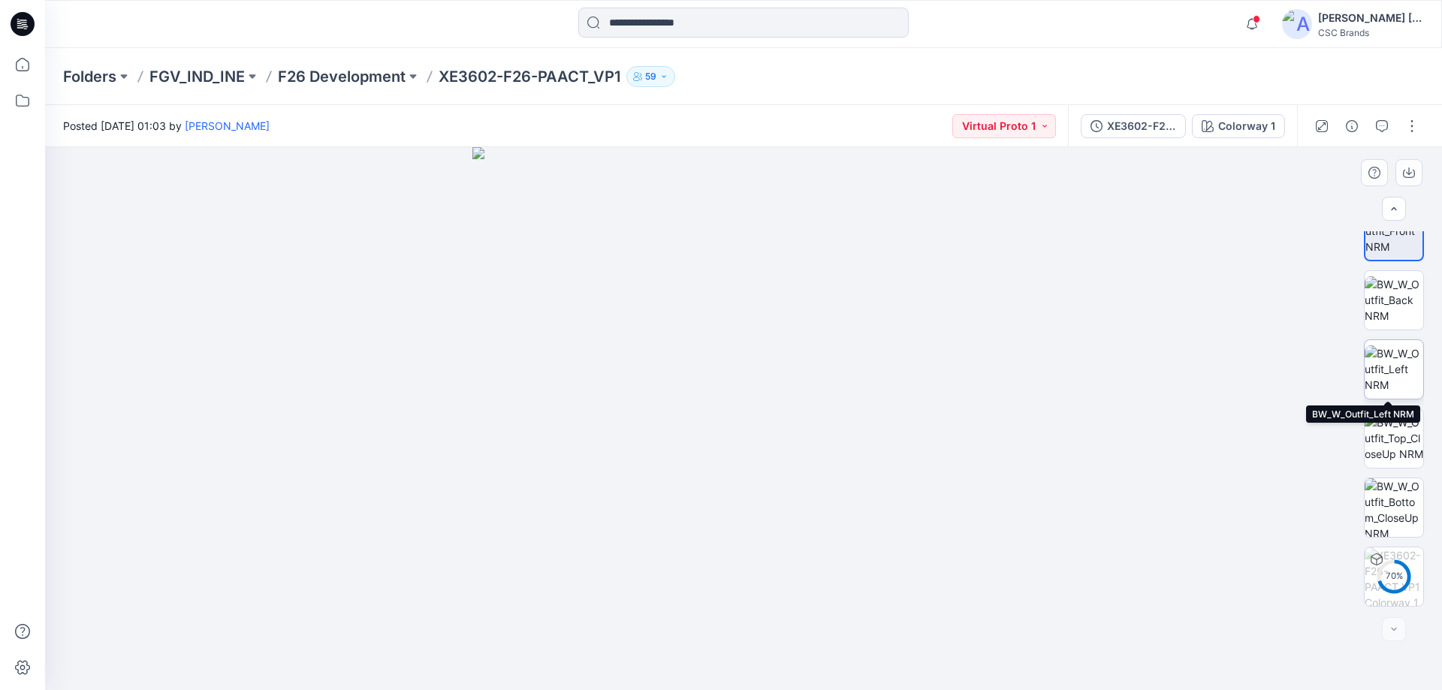
click at [1393, 374] on img at bounding box center [1394, 369] width 59 height 47
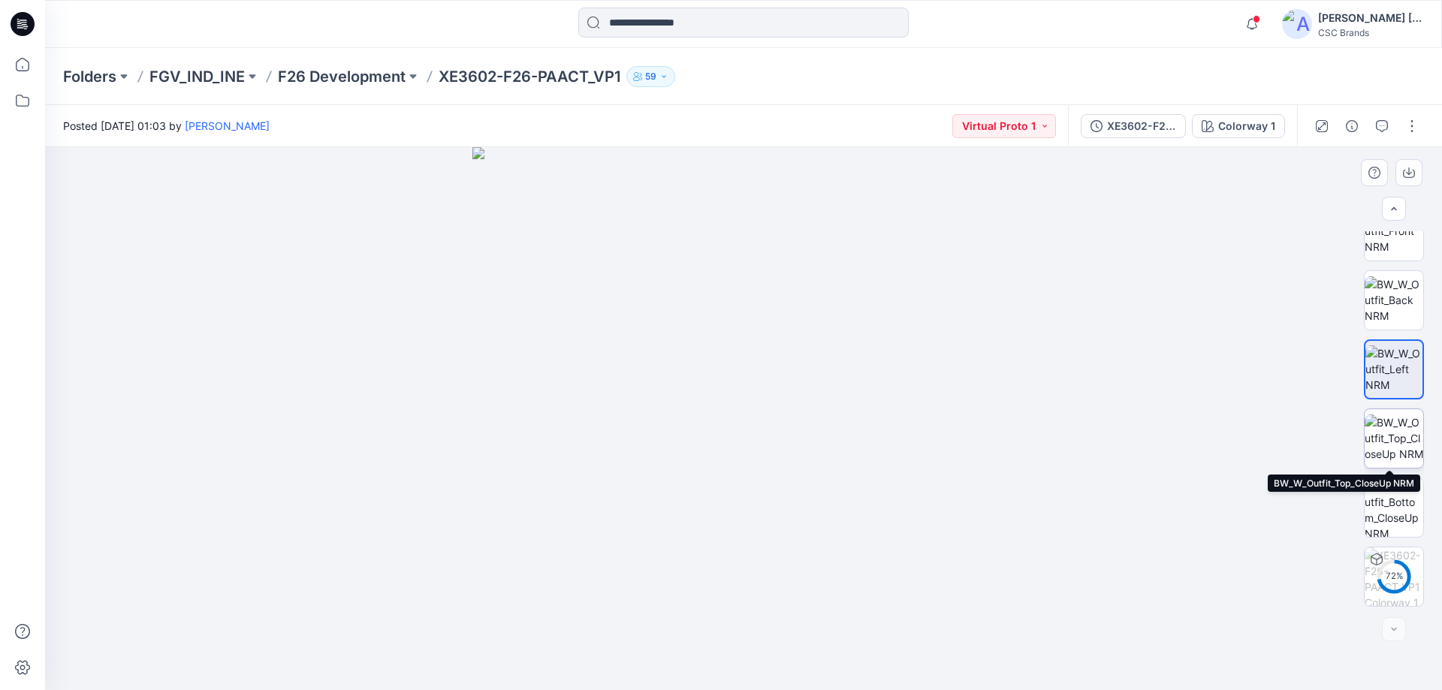
click at [1396, 440] on img at bounding box center [1394, 438] width 59 height 47
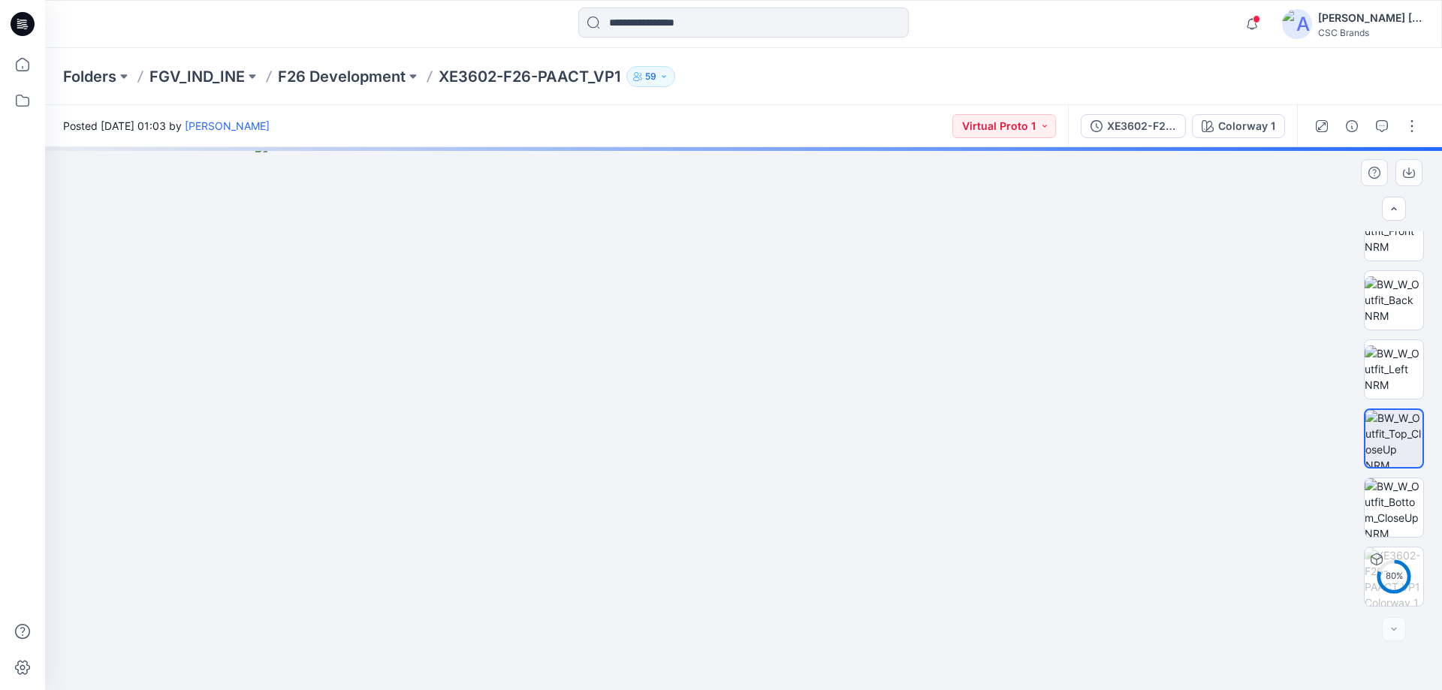
drag, startPoint x: 954, startPoint y: 351, endPoint x: 949, endPoint y: 630, distance: 279.5
click at [949, 629] on img at bounding box center [743, 415] width 977 height 551
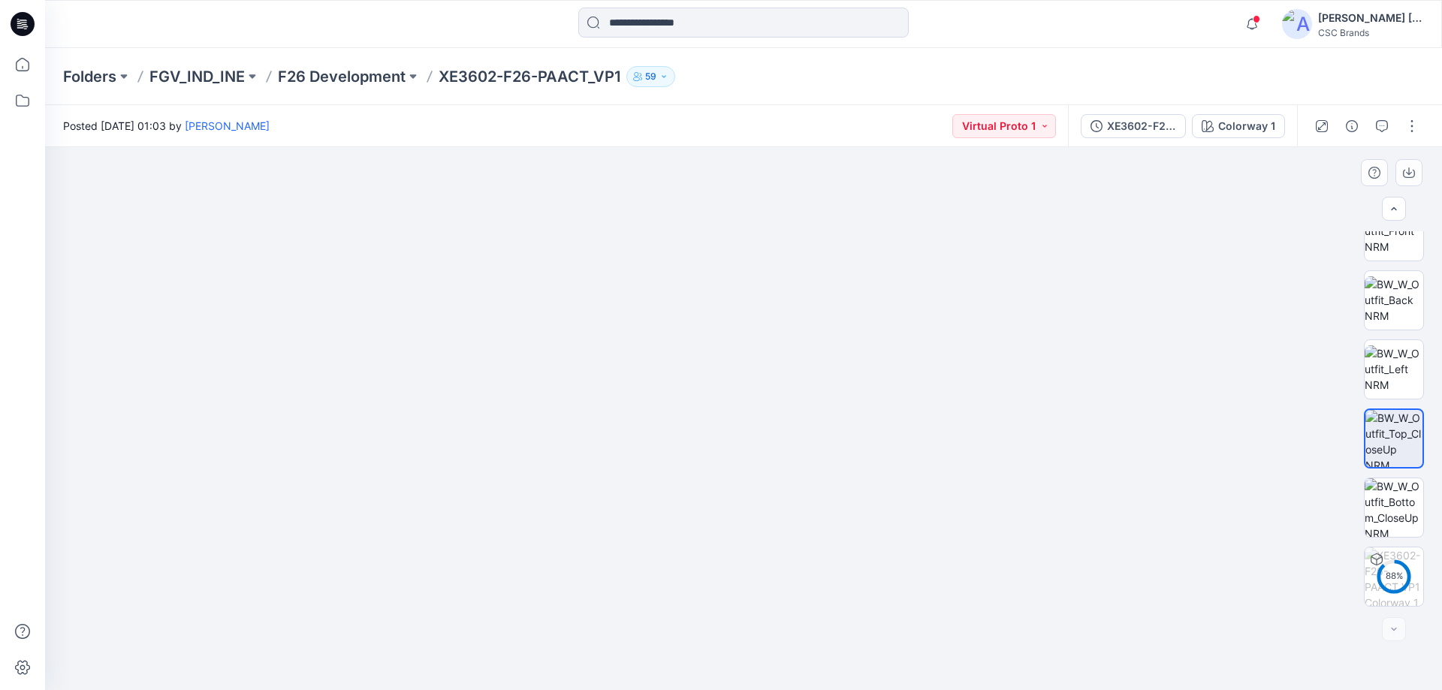
drag, startPoint x: 956, startPoint y: 540, endPoint x: 877, endPoint y: 318, distance: 235.2
click at [880, 322] on img at bounding box center [743, 346] width 977 height 688
drag, startPoint x: 795, startPoint y: 545, endPoint x: 762, endPoint y: 92, distance: 454.2
click at [762, 47] on div "Notifications Your style F6MS217413_F26_PAREG_VP1 is ready 1 hours ago [PERSON_…" at bounding box center [721, 345] width 1442 height 690
click at [1087, 521] on img at bounding box center [743, 202] width 977 height 977
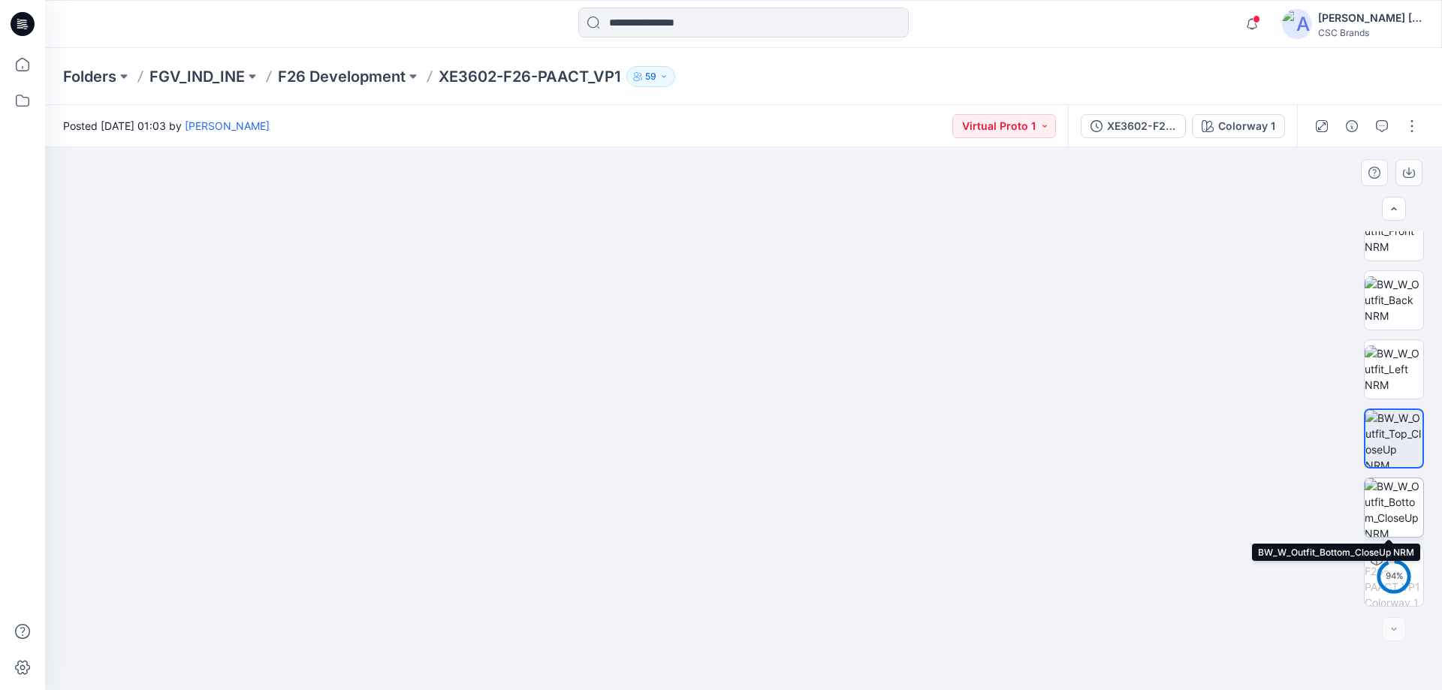
click at [1393, 512] on img at bounding box center [1394, 507] width 59 height 59
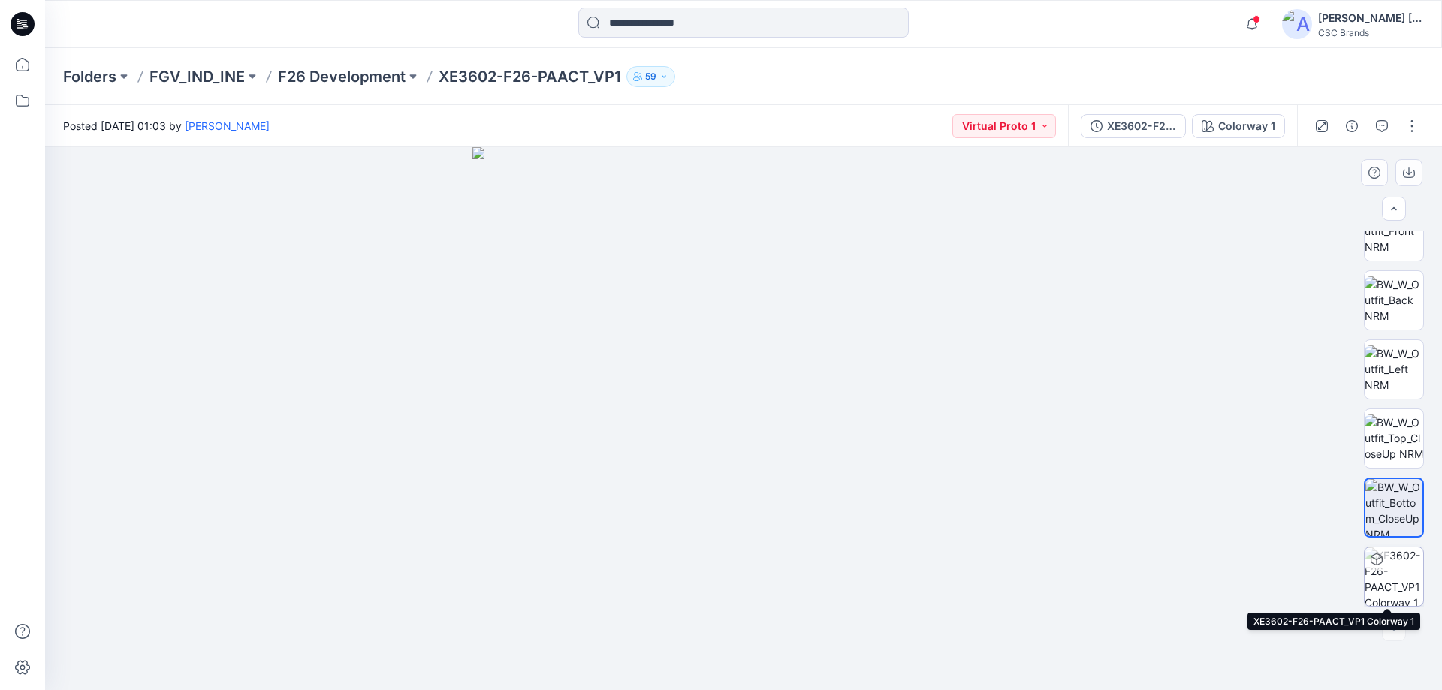
click at [1390, 575] on img at bounding box center [1394, 577] width 59 height 59
click at [1391, 575] on img at bounding box center [1394, 576] width 57 height 57
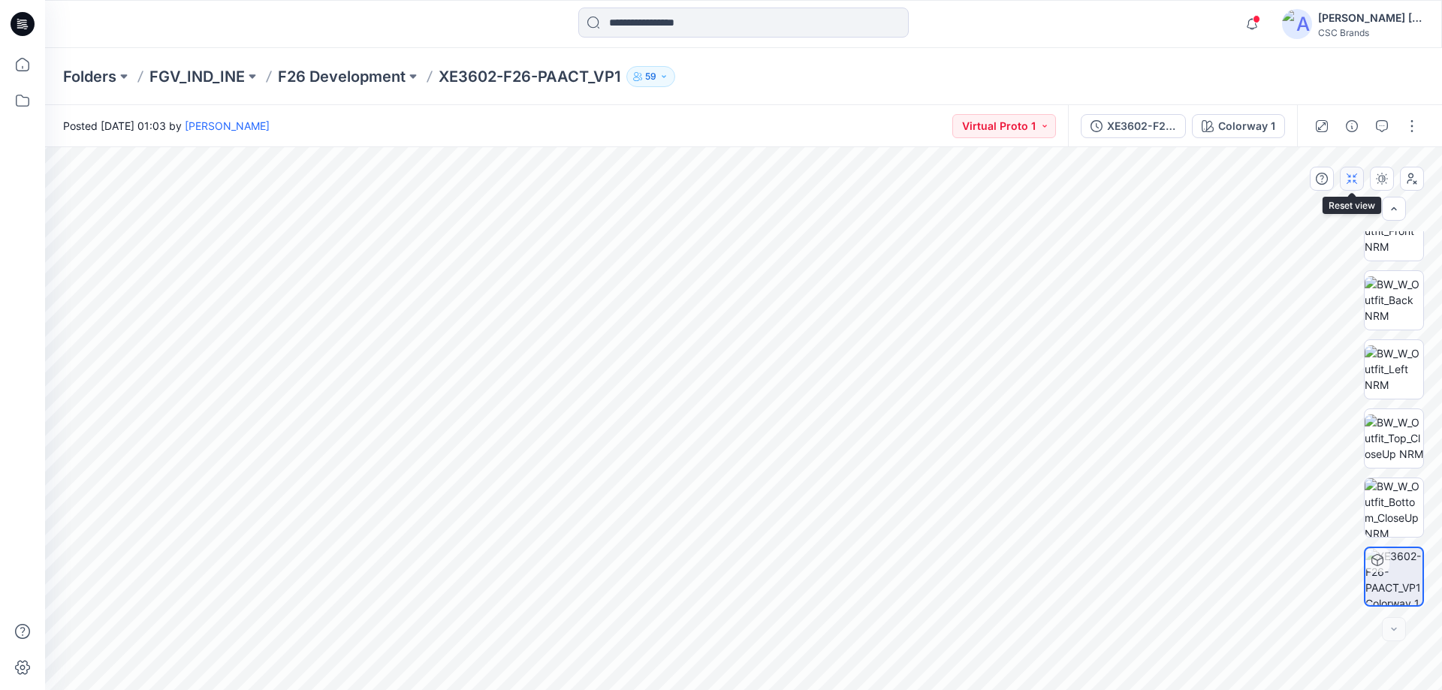
click at [1355, 187] on button "button" at bounding box center [1352, 179] width 24 height 24
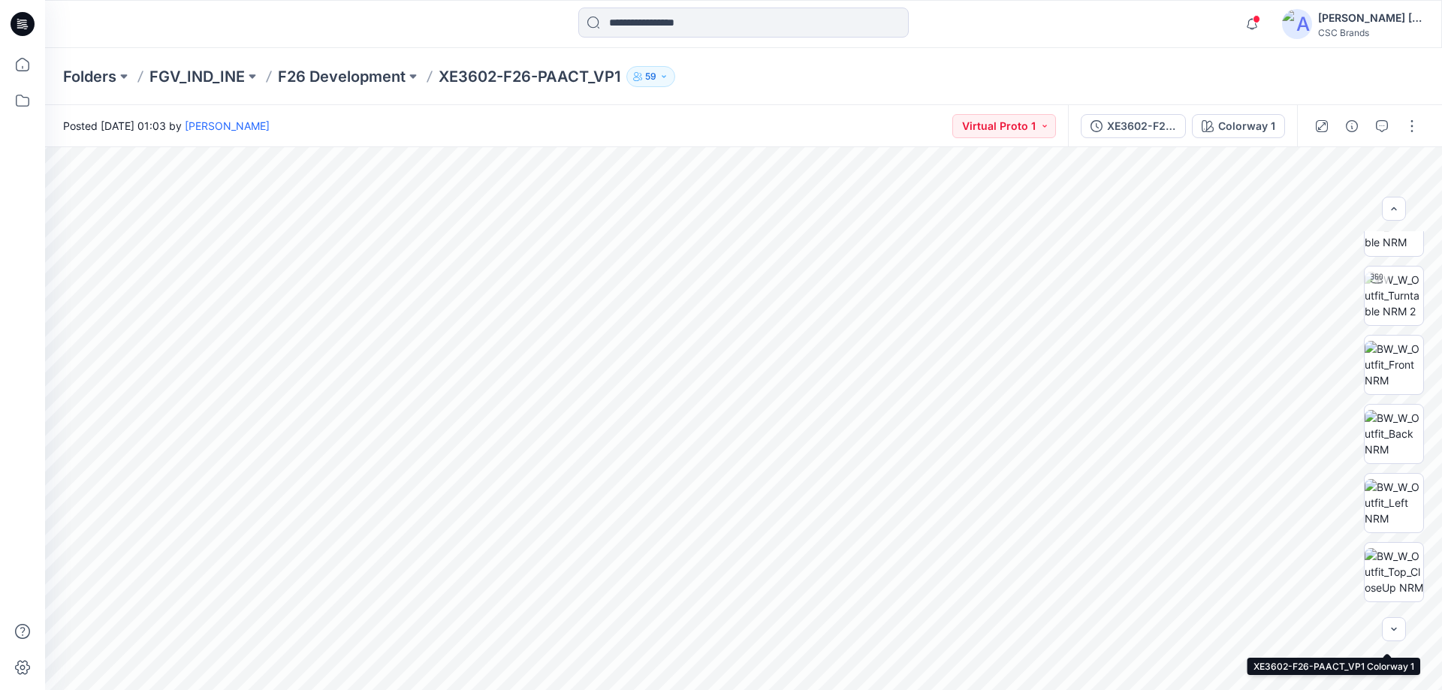
scroll to position [0, 0]
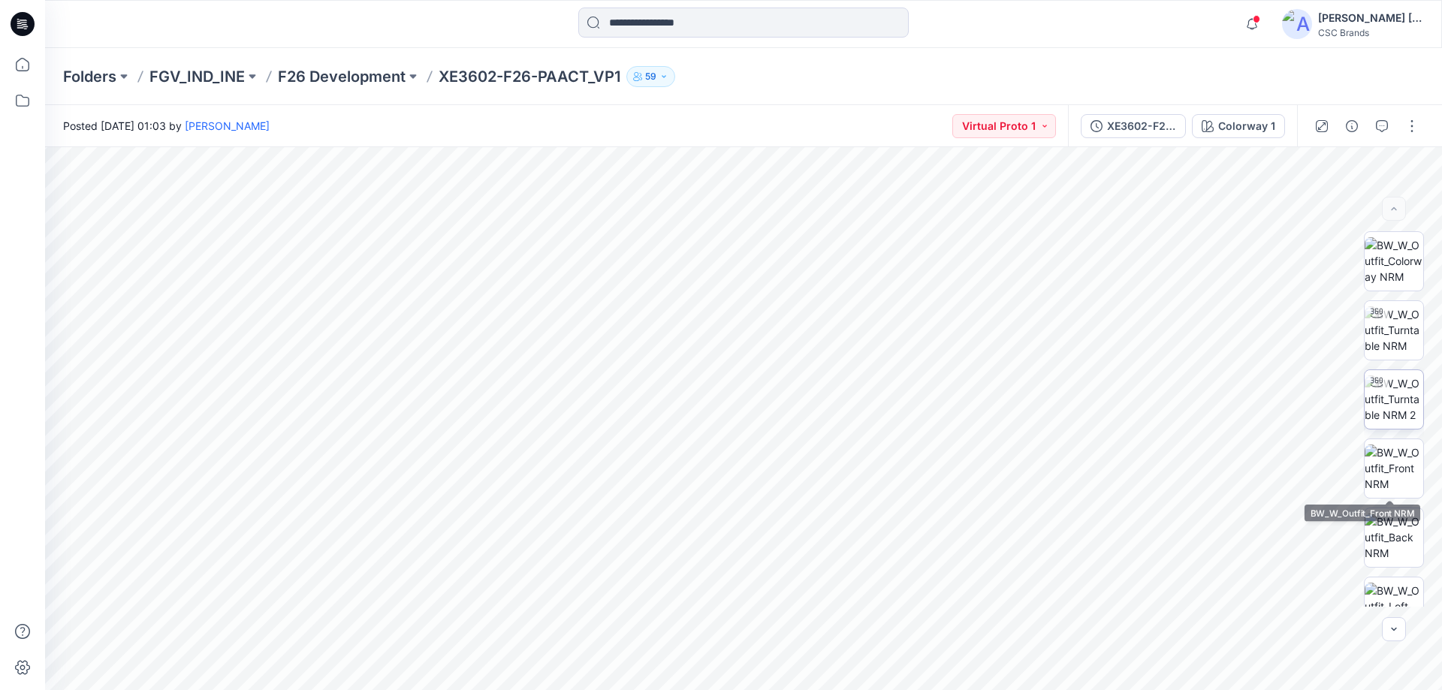
click at [1396, 400] on img at bounding box center [1394, 399] width 59 height 47
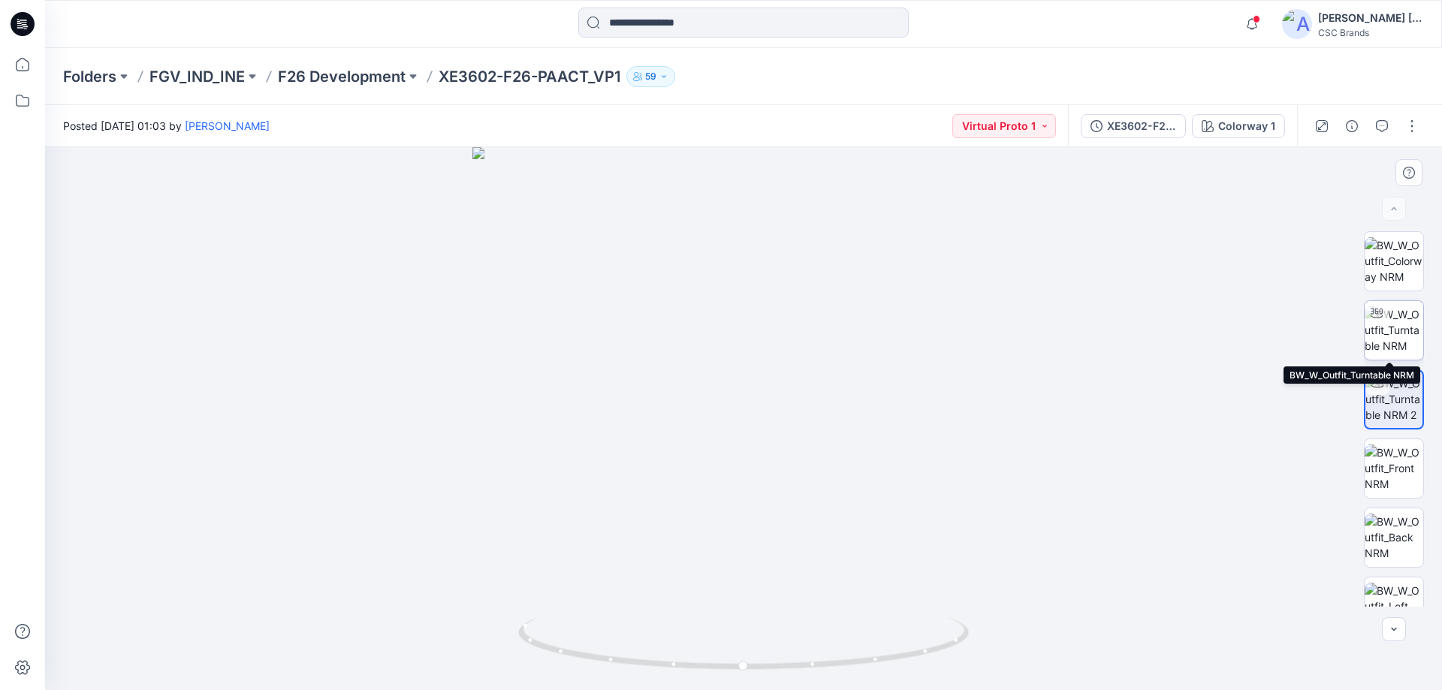
click at [1396, 328] on img at bounding box center [1394, 329] width 59 height 47
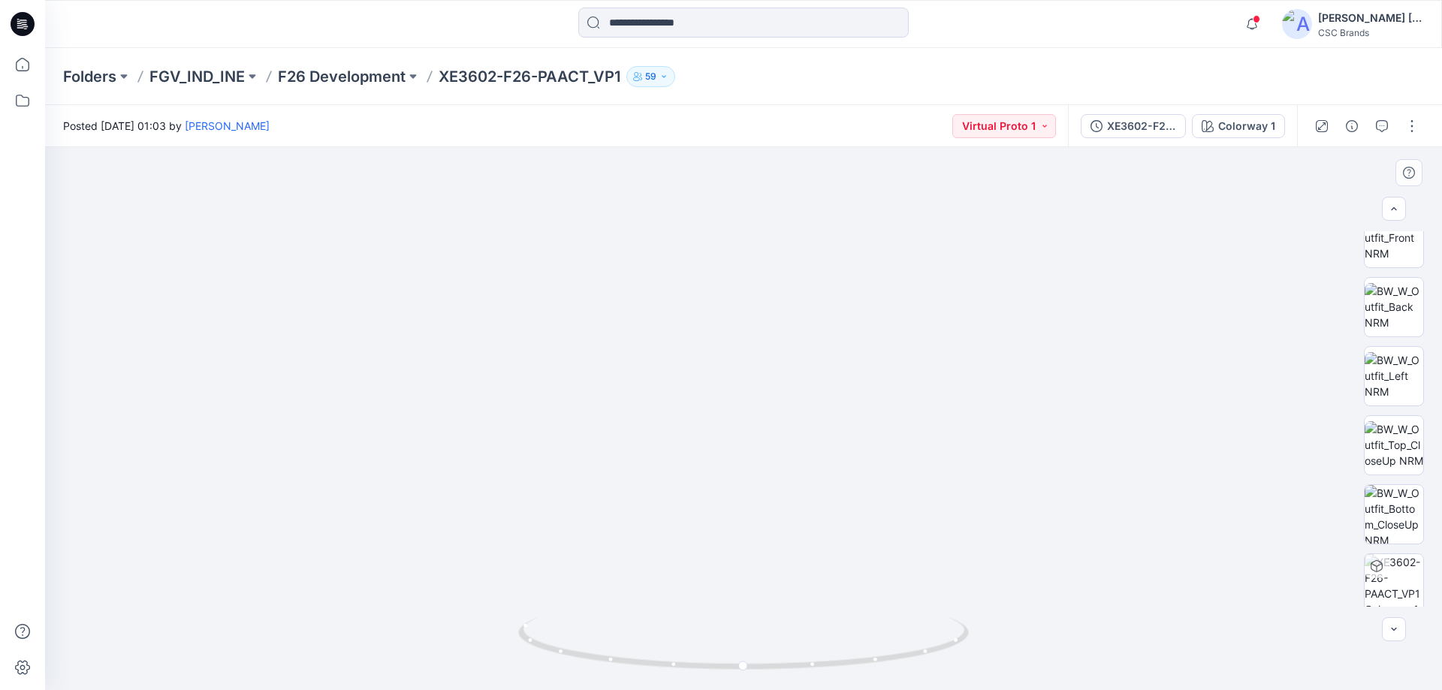
scroll to position [237, 0]
drag, startPoint x: 893, startPoint y: 341, endPoint x: 885, endPoint y: 600, distance: 259.3
click at [885, 600] on img at bounding box center [732, 269] width 1547 height 842
drag, startPoint x: 777, startPoint y: 416, endPoint x: 789, endPoint y: 516, distance: 100.6
click at [789, 516] on img at bounding box center [744, 350] width 1547 height 679
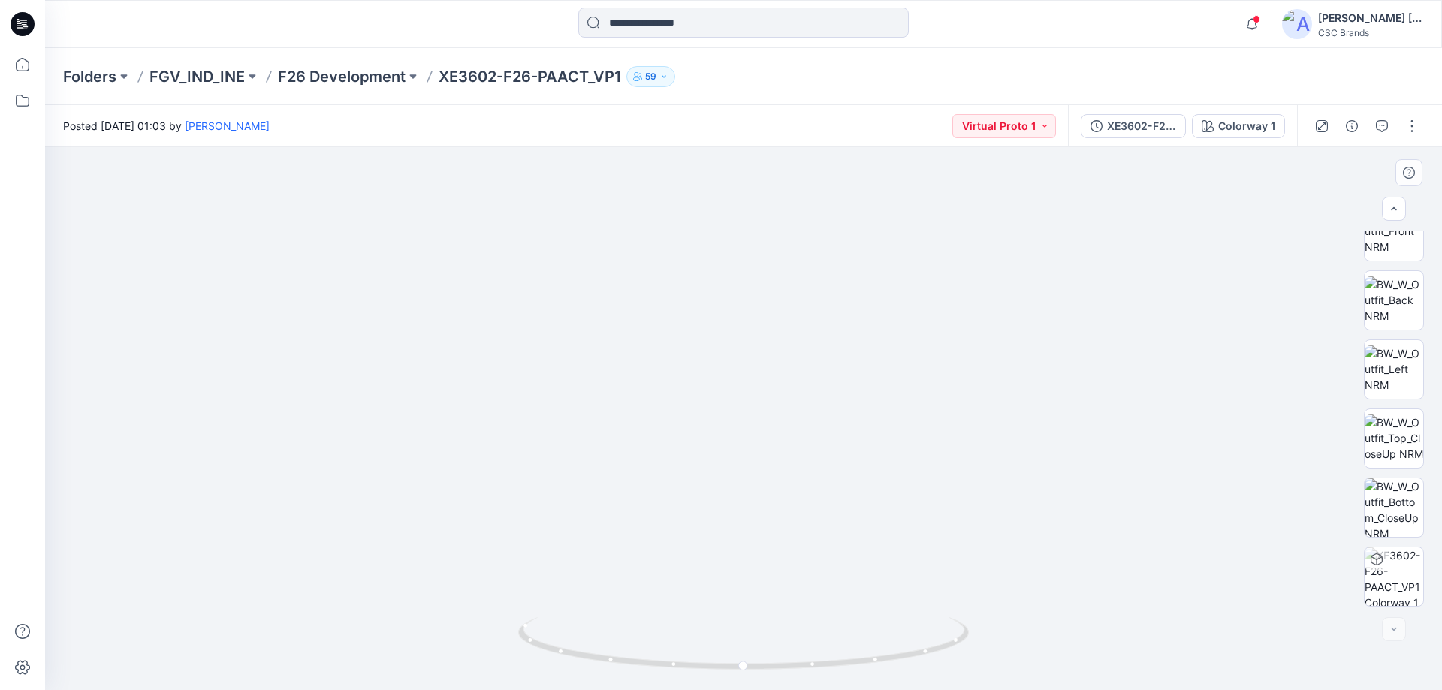
drag, startPoint x: 936, startPoint y: 475, endPoint x: 748, endPoint y: 468, distance: 187.9
click at [754, 469] on img at bounding box center [668, 346] width 1547 height 687
drag, startPoint x: 1074, startPoint y: 459, endPoint x: 849, endPoint y: 457, distance: 225.4
click at [852, 463] on img at bounding box center [668, 352] width 1547 height 676
drag, startPoint x: 925, startPoint y: 596, endPoint x: 838, endPoint y: 587, distance: 86.8
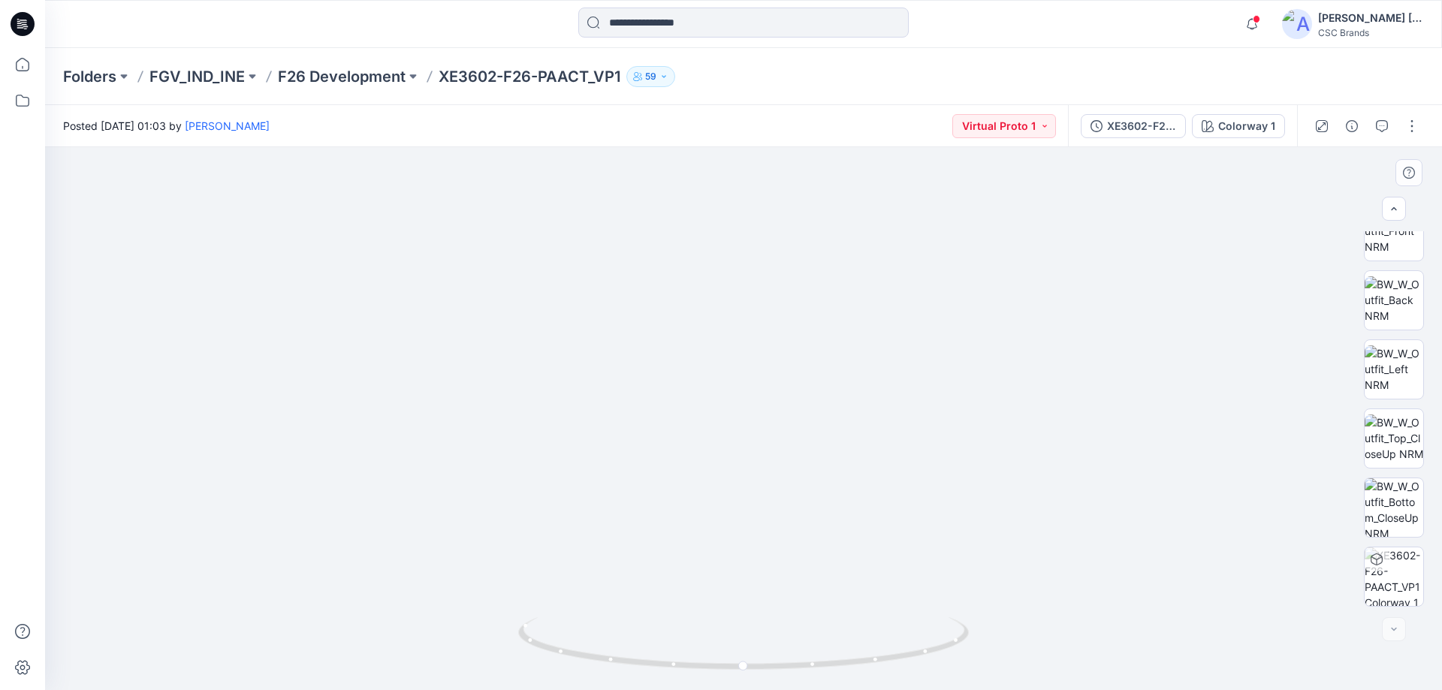
click at [846, 593] on img at bounding box center [668, 351] width 1547 height 680
drag, startPoint x: 641, startPoint y: 551, endPoint x: 980, endPoint y: 306, distance: 418.2
click at [980, 306] on img at bounding box center [814, 227] width 1547 height 926
drag, startPoint x: 989, startPoint y: 560, endPoint x: 964, endPoint y: 325, distance: 235.8
click at [965, 333] on img at bounding box center [814, 225] width 1547 height 931
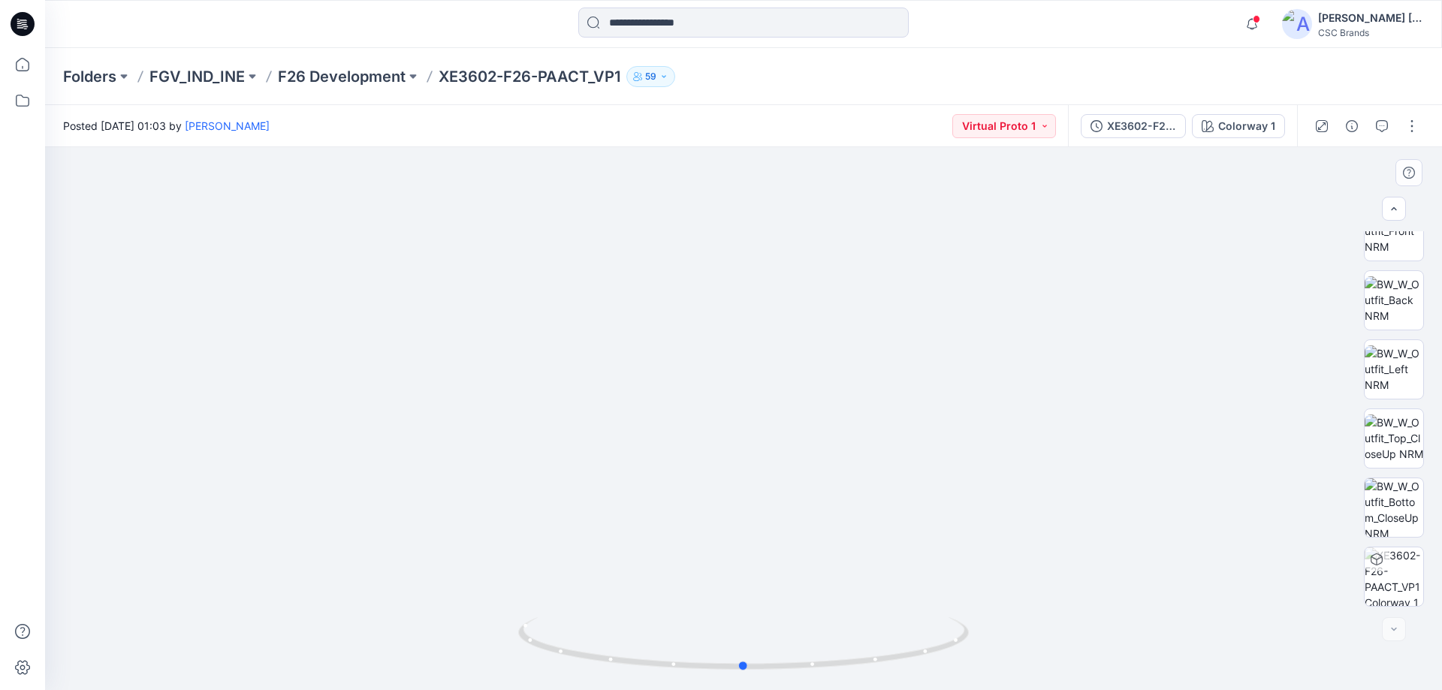
drag, startPoint x: 934, startPoint y: 641, endPoint x: 919, endPoint y: 415, distance: 226.7
click at [919, 433] on div at bounding box center [743, 418] width 1397 height 543
drag, startPoint x: 883, startPoint y: 530, endPoint x: 866, endPoint y: 475, distance: 56.8
click at [866, 477] on img at bounding box center [780, 94] width 1547 height 1191
drag, startPoint x: 895, startPoint y: 519, endPoint x: 865, endPoint y: 430, distance: 93.8
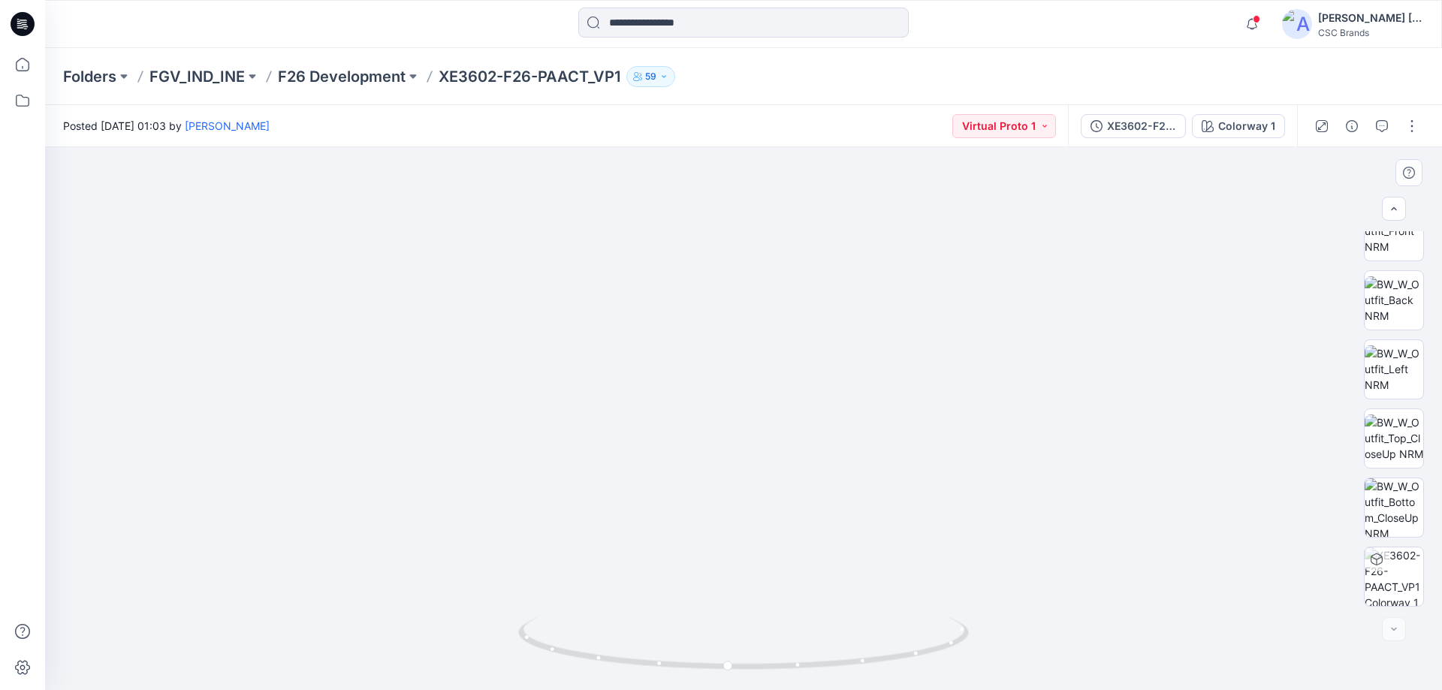
click at [865, 432] on img at bounding box center [767, 78] width 1547 height 1223
drag, startPoint x: 913, startPoint y: 571, endPoint x: 893, endPoint y: 442, distance: 129.9
drag, startPoint x: 899, startPoint y: 518, endPoint x: 865, endPoint y: 458, distance: 68.3
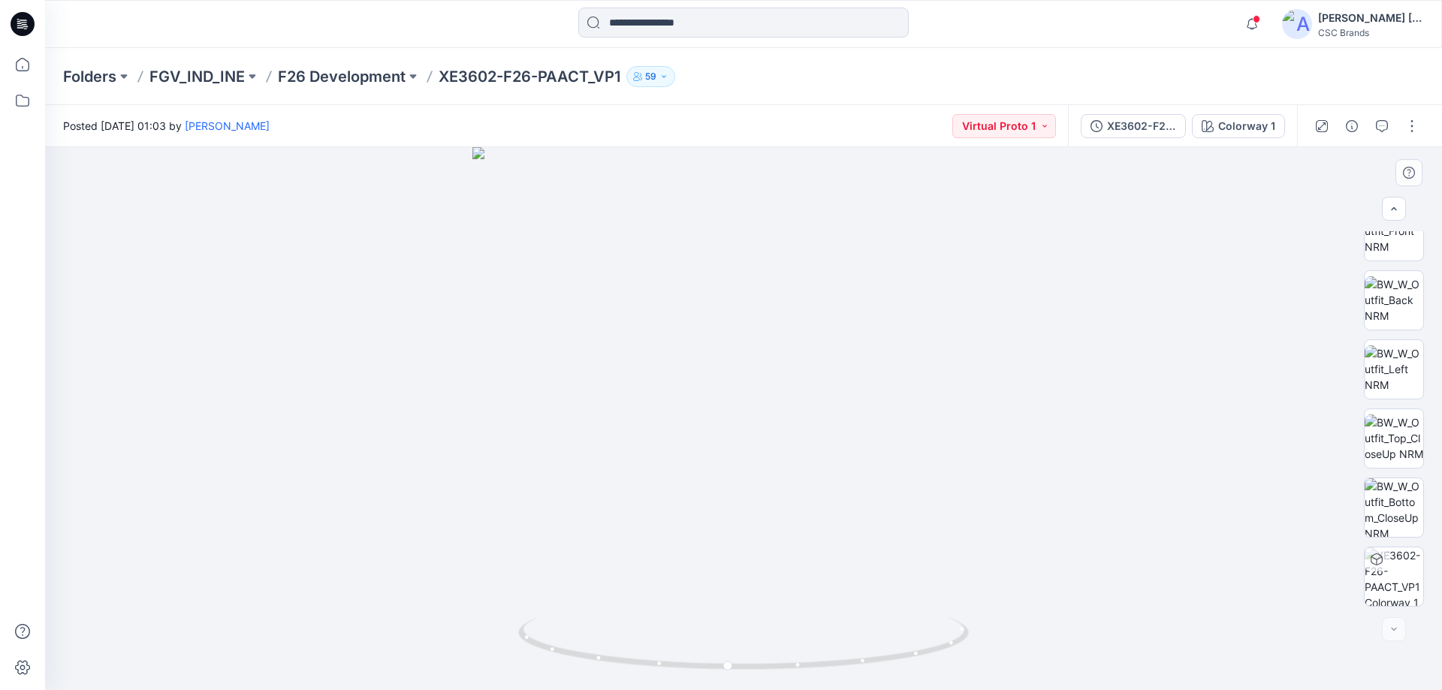
click at [738, 677] on div at bounding box center [743, 418] width 1397 height 543
click at [844, 658] on icon at bounding box center [745, 645] width 454 height 56
click at [832, 658] on icon at bounding box center [745, 645] width 454 height 56
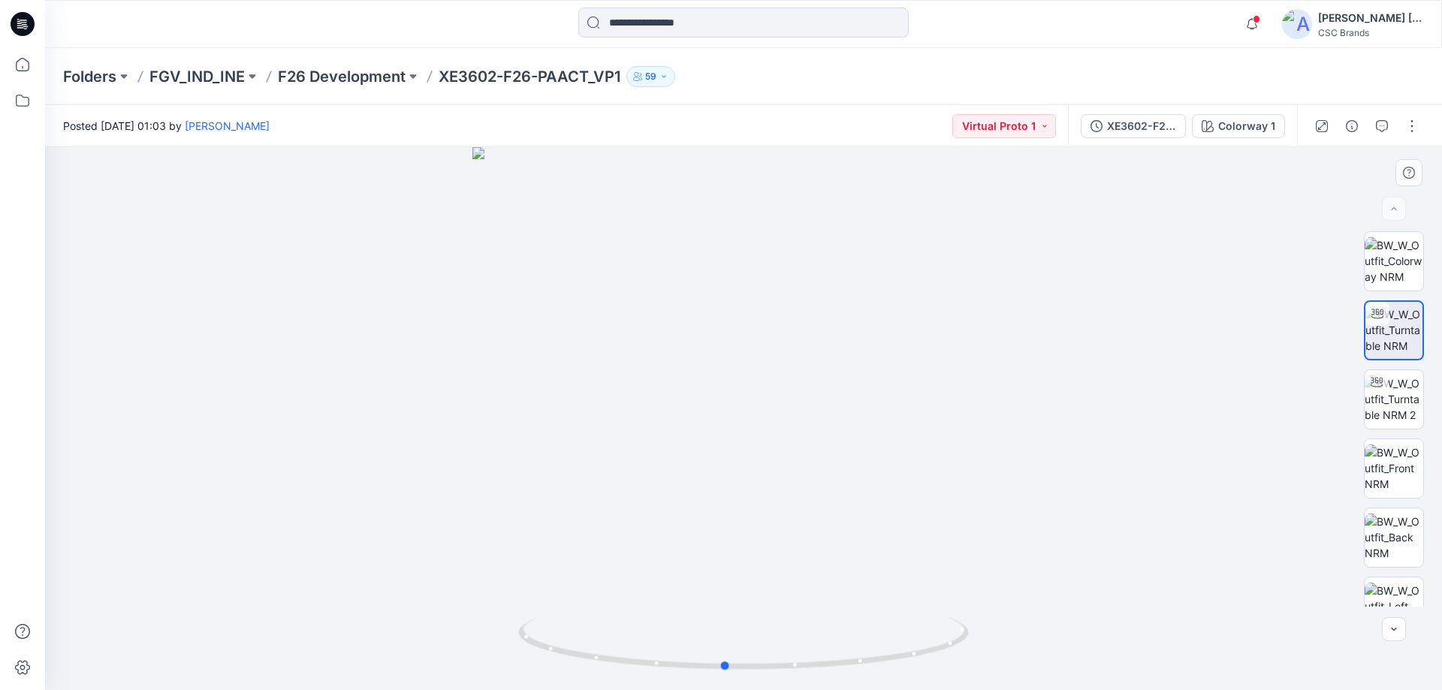
drag, startPoint x: 1333, startPoint y: 437, endPoint x: 1326, endPoint y: 444, distance: 10.1
click at [1326, 444] on div at bounding box center [743, 418] width 1397 height 543
click at [1396, 336] on img at bounding box center [1394, 329] width 57 height 47
drag, startPoint x: 856, startPoint y: 518, endPoint x: 688, endPoint y: 524, distance: 167.6
click at [688, 524] on div at bounding box center [743, 418] width 1397 height 543
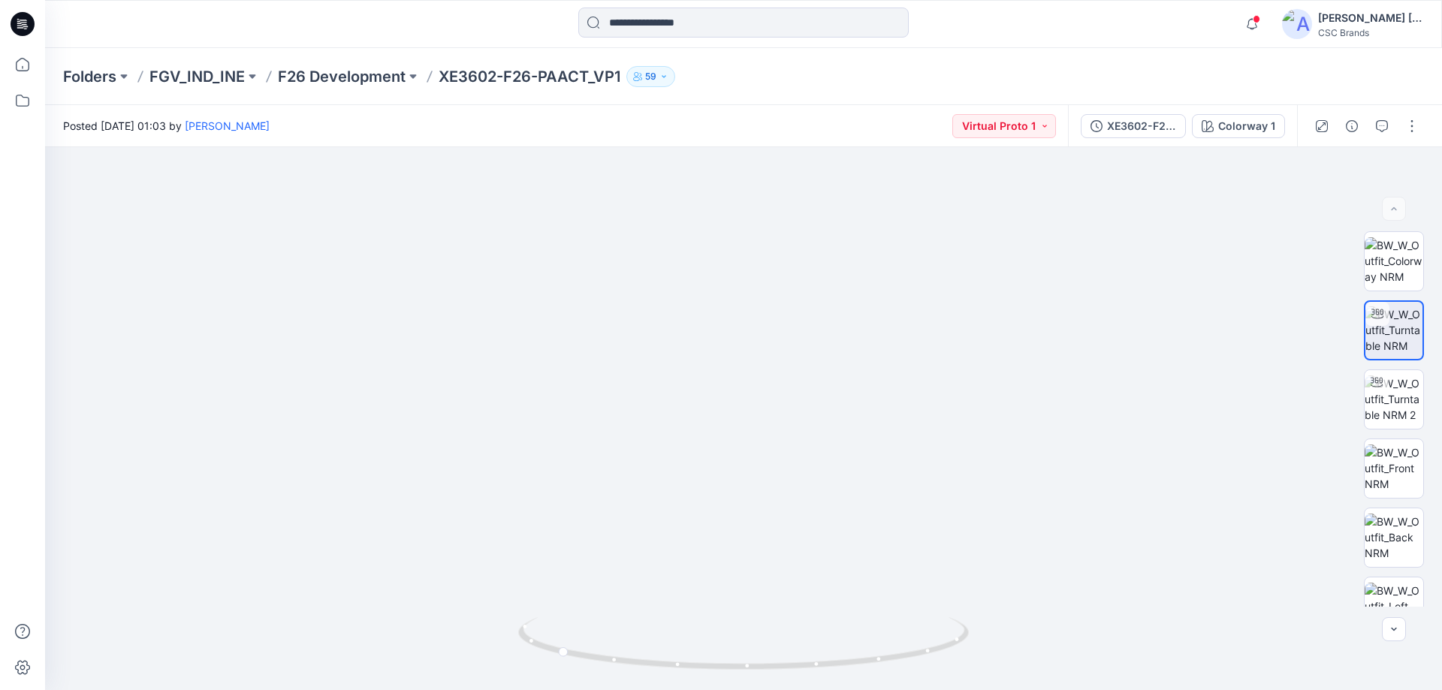
drag, startPoint x: 895, startPoint y: 447, endPoint x: 910, endPoint y: 720, distance: 273.1
click at [910, 690] on html "Notifications Your style F6MS217413_F26_PAREG_VP1 is ready 1 hours ago [PERSON_…" at bounding box center [721, 345] width 1442 height 690
drag, startPoint x: 903, startPoint y: 376, endPoint x: 891, endPoint y: 658, distance: 281.9
click at [890, 660] on div at bounding box center [743, 418] width 1397 height 543
drag, startPoint x: 774, startPoint y: 341, endPoint x: 791, endPoint y: 632, distance: 291.9
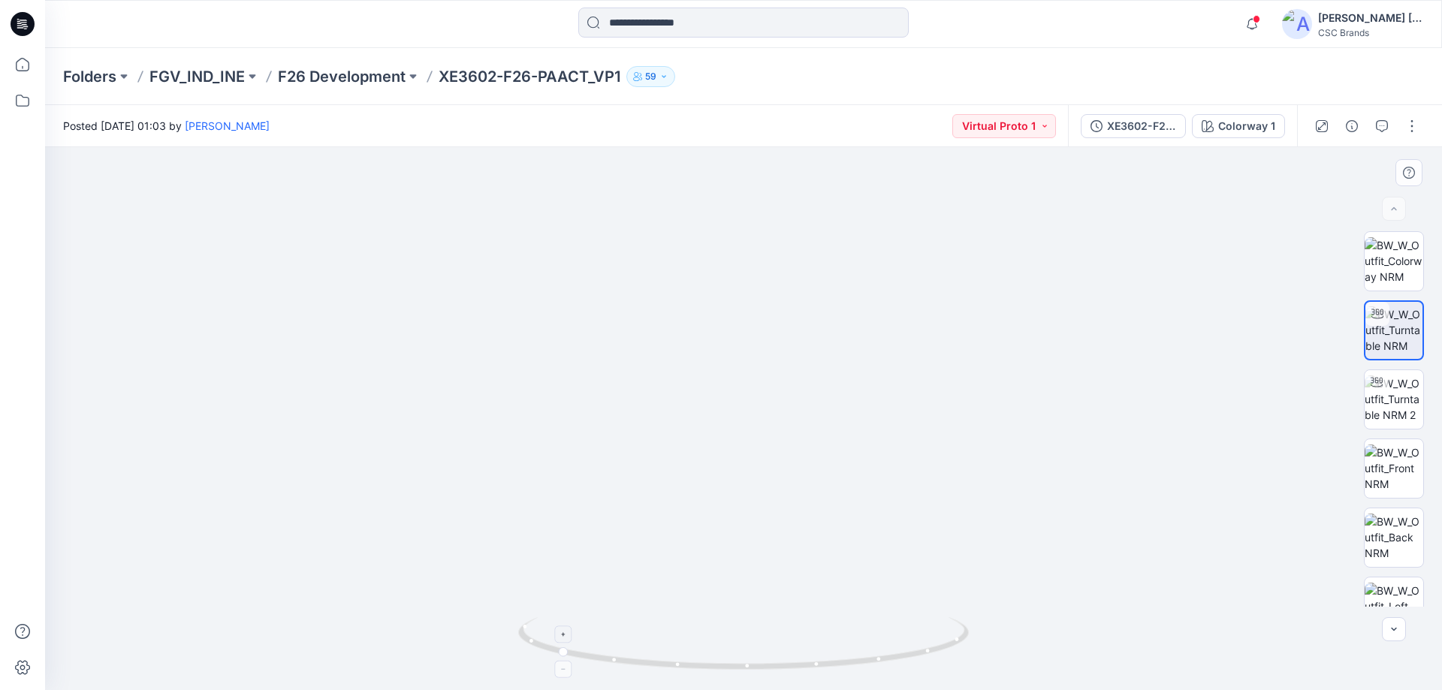
click at [791, 632] on div at bounding box center [743, 418] width 1397 height 543
drag, startPoint x: 926, startPoint y: 451, endPoint x: 921, endPoint y: 573, distance: 121.8
click at [917, 575] on img at bounding box center [733, 344] width 2300 height 691
drag, startPoint x: 977, startPoint y: 597, endPoint x: 888, endPoint y: 600, distance: 89.4
click at [887, 602] on img at bounding box center [656, 340] width 2300 height 699
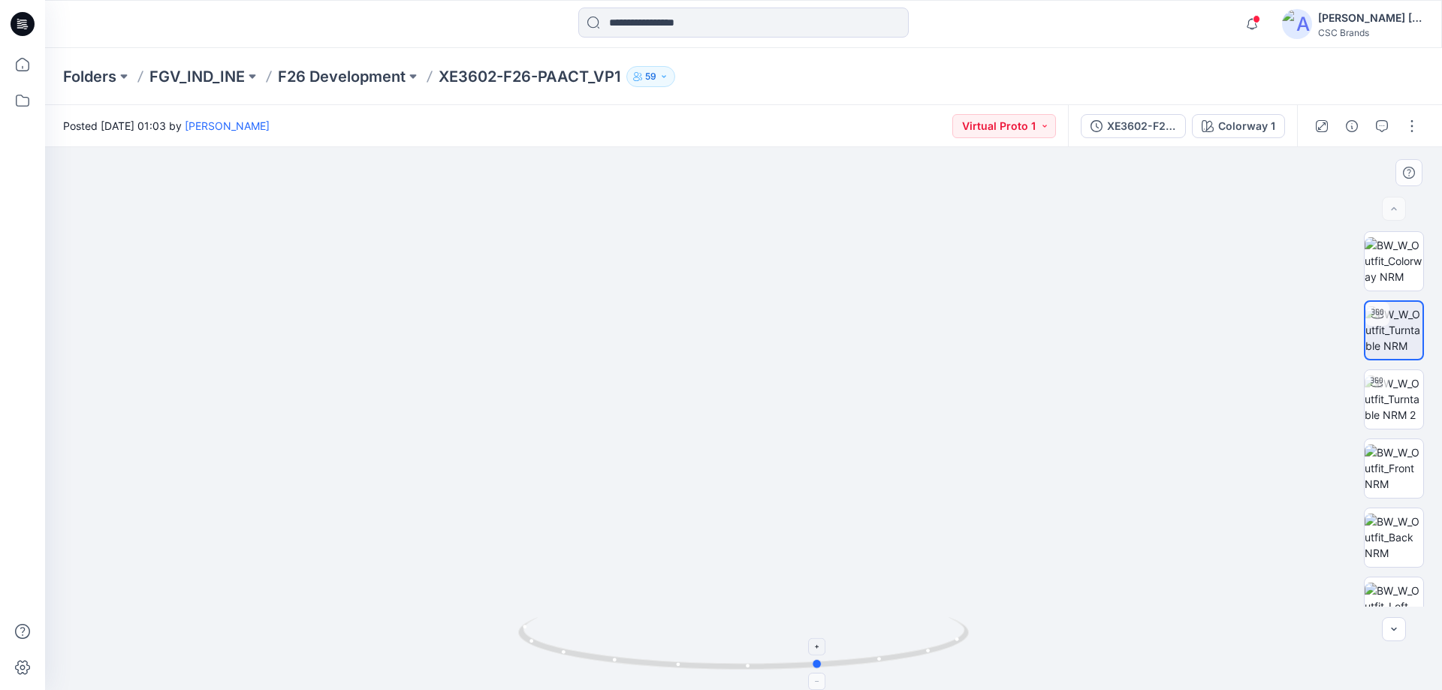
drag, startPoint x: 728, startPoint y: 674, endPoint x: 554, endPoint y: 650, distance: 175.9
click at [554, 650] on div at bounding box center [743, 652] width 451 height 75
drag, startPoint x: 775, startPoint y: 675, endPoint x: 755, endPoint y: 675, distance: 20.3
click at [755, 675] on img at bounding box center [743, 653] width 451 height 73
drag, startPoint x: 832, startPoint y: 553, endPoint x: 834, endPoint y: 526, distance: 27.1
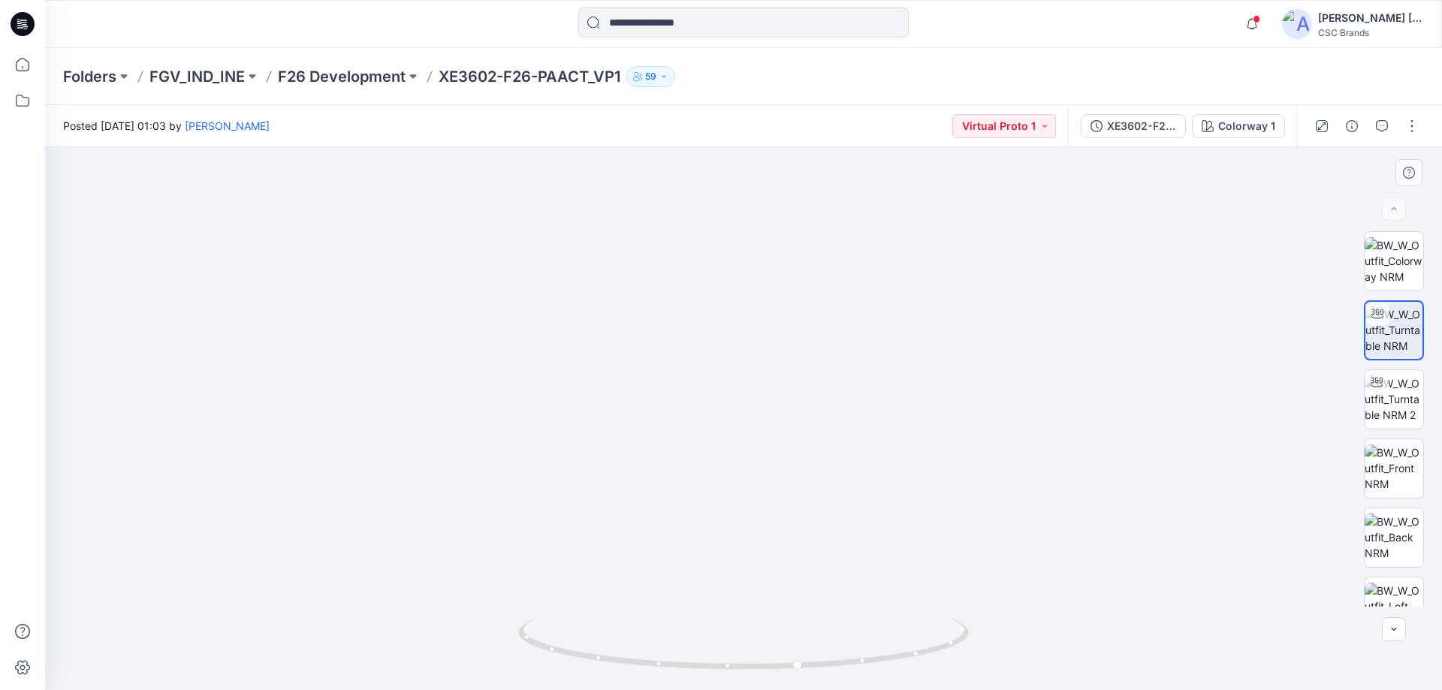
click at [834, 530] on img at bounding box center [655, 340] width 2300 height 699
click at [1400, 385] on div at bounding box center [1394, 419] width 60 height 376
click at [1396, 336] on img at bounding box center [1394, 329] width 57 height 47
click at [1389, 399] on img at bounding box center [1394, 399] width 59 height 47
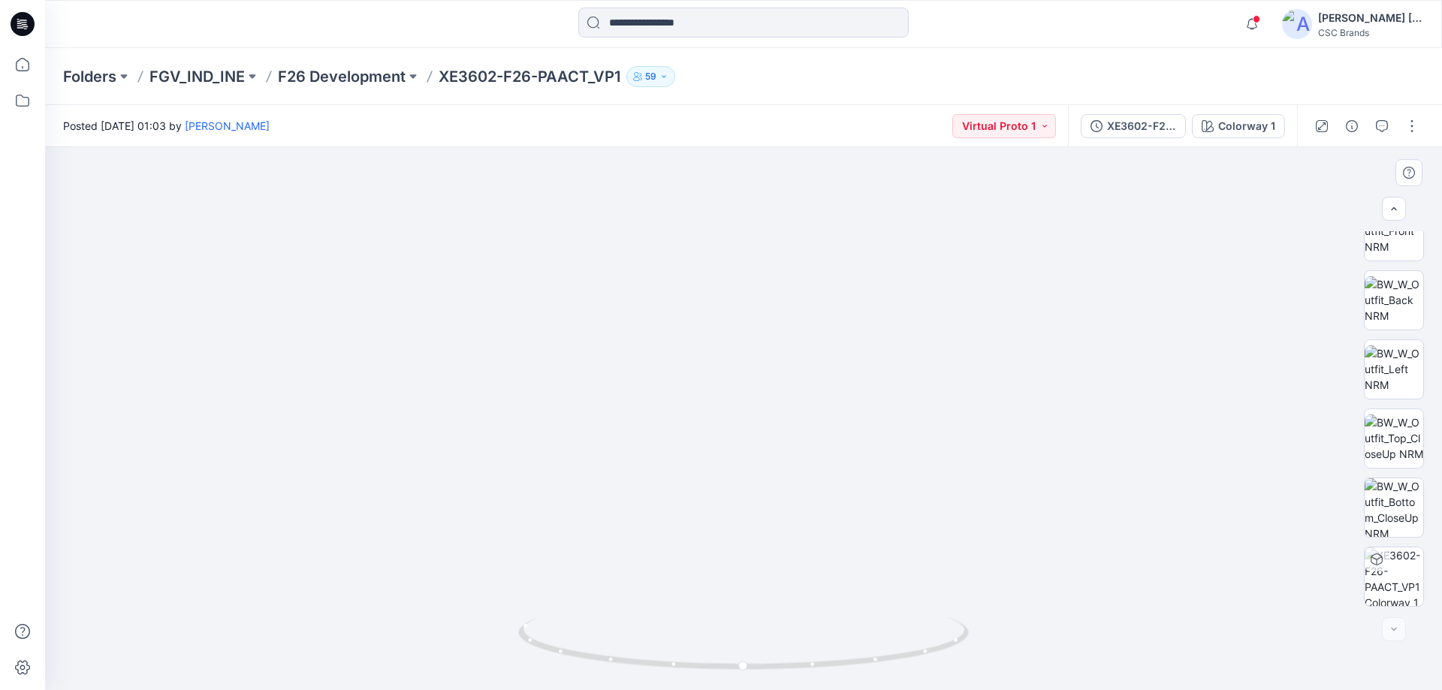
drag, startPoint x: 410, startPoint y: 345, endPoint x: 461, endPoint y: 608, distance: 267.8
click at [461, 608] on img at bounding box center [793, 310] width 1547 height 759
drag, startPoint x: 741, startPoint y: 669, endPoint x: 987, endPoint y: 651, distance: 246.2
click at [987, 651] on div at bounding box center [743, 418] width 1397 height 543
drag, startPoint x: 998, startPoint y: 503, endPoint x: 954, endPoint y: 625, distance: 129.3
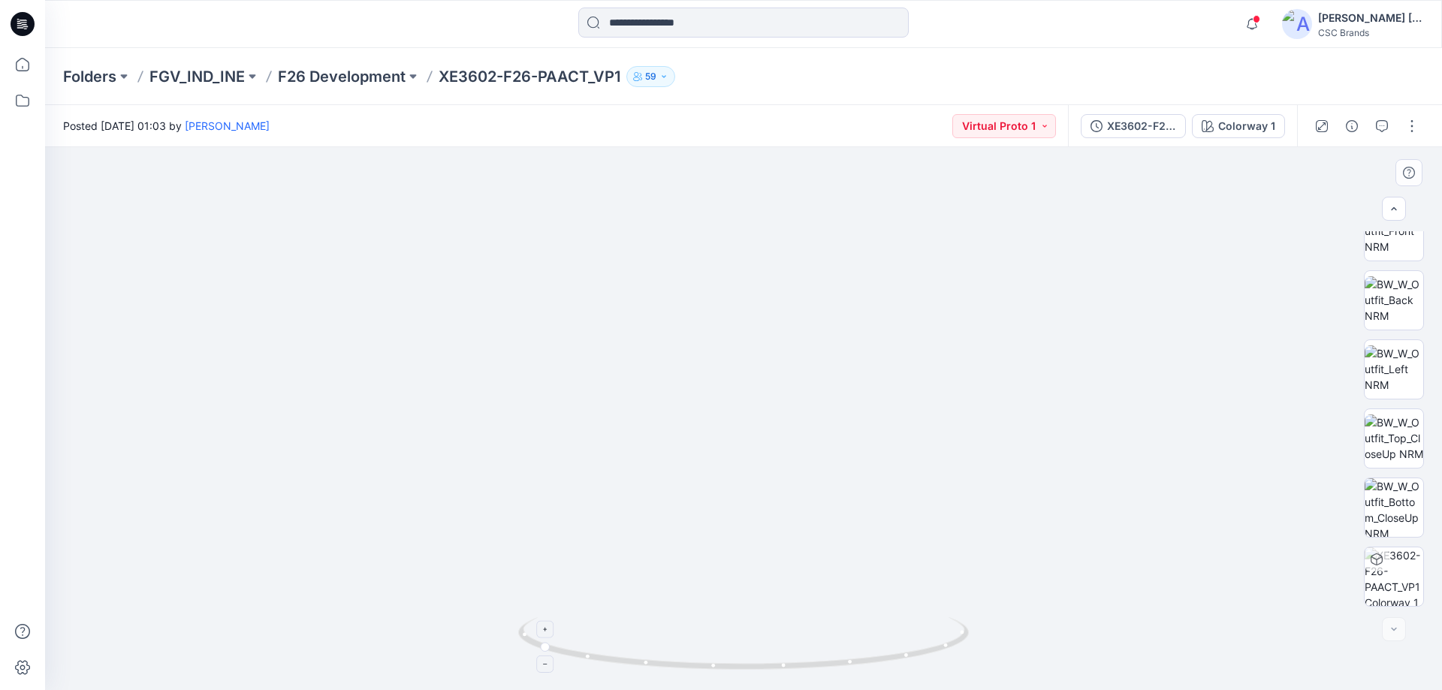
click at [954, 625] on div at bounding box center [743, 418] width 1397 height 543
drag, startPoint x: 1007, startPoint y: 593, endPoint x: 939, endPoint y: 497, distance: 118.6
click at [934, 499] on img at bounding box center [684, 334] width 1547 height 712
drag, startPoint x: 541, startPoint y: 660, endPoint x: 519, endPoint y: 638, distance: 30.8
click at [519, 638] on icon at bounding box center [745, 645] width 454 height 56
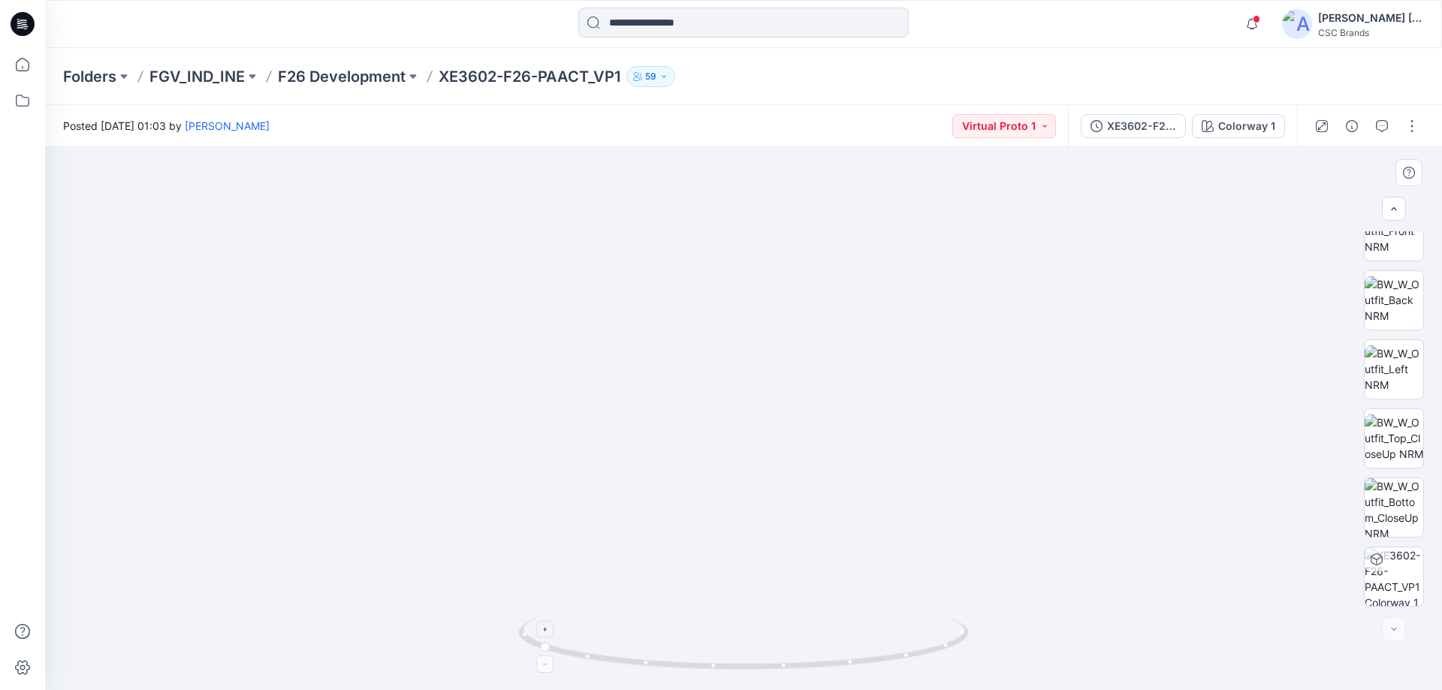
click at [548, 637] on div at bounding box center [544, 629] width 17 height 17
click at [545, 631] on icon at bounding box center [545, 630] width 4 height 4
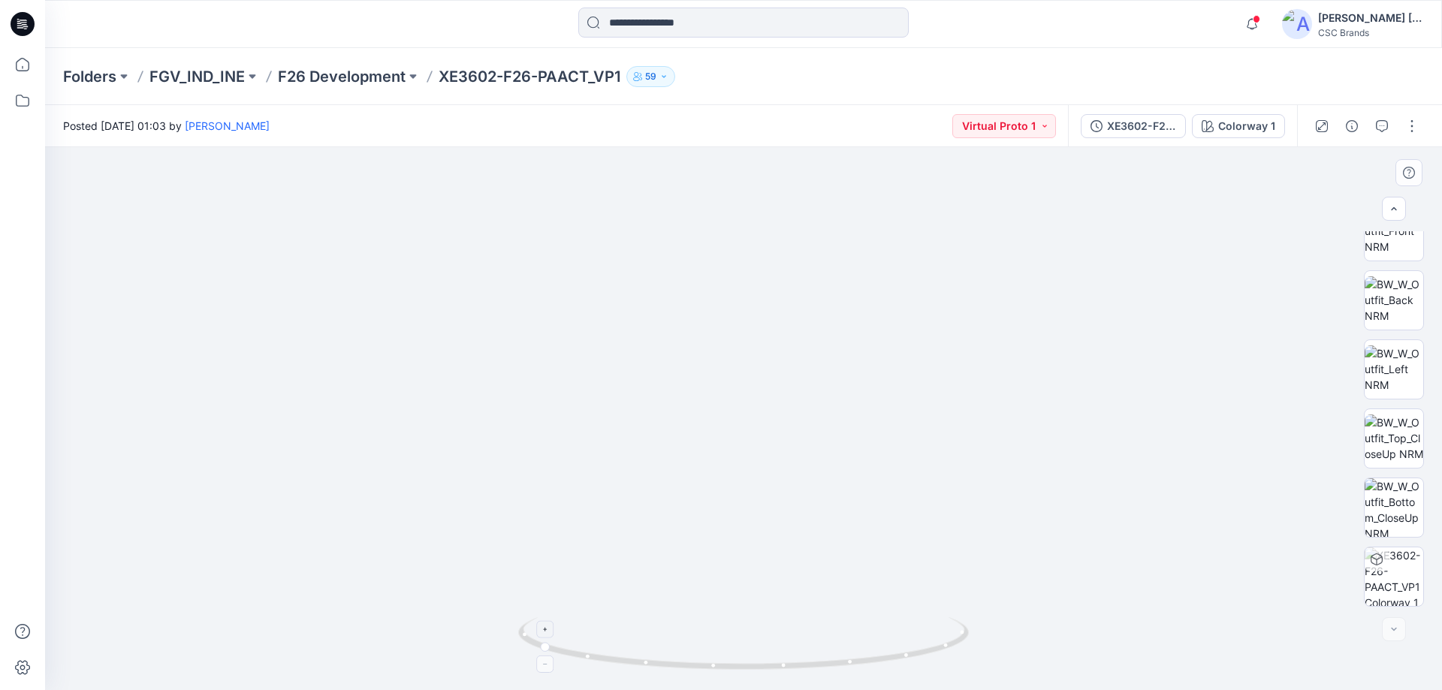
click at [545, 631] on icon at bounding box center [545, 630] width 4 height 4
click at [545, 631] on foreignobject at bounding box center [544, 629] width 17 height 17
drag, startPoint x: 949, startPoint y: 534, endPoint x: 902, endPoint y: 557, distance: 52.1
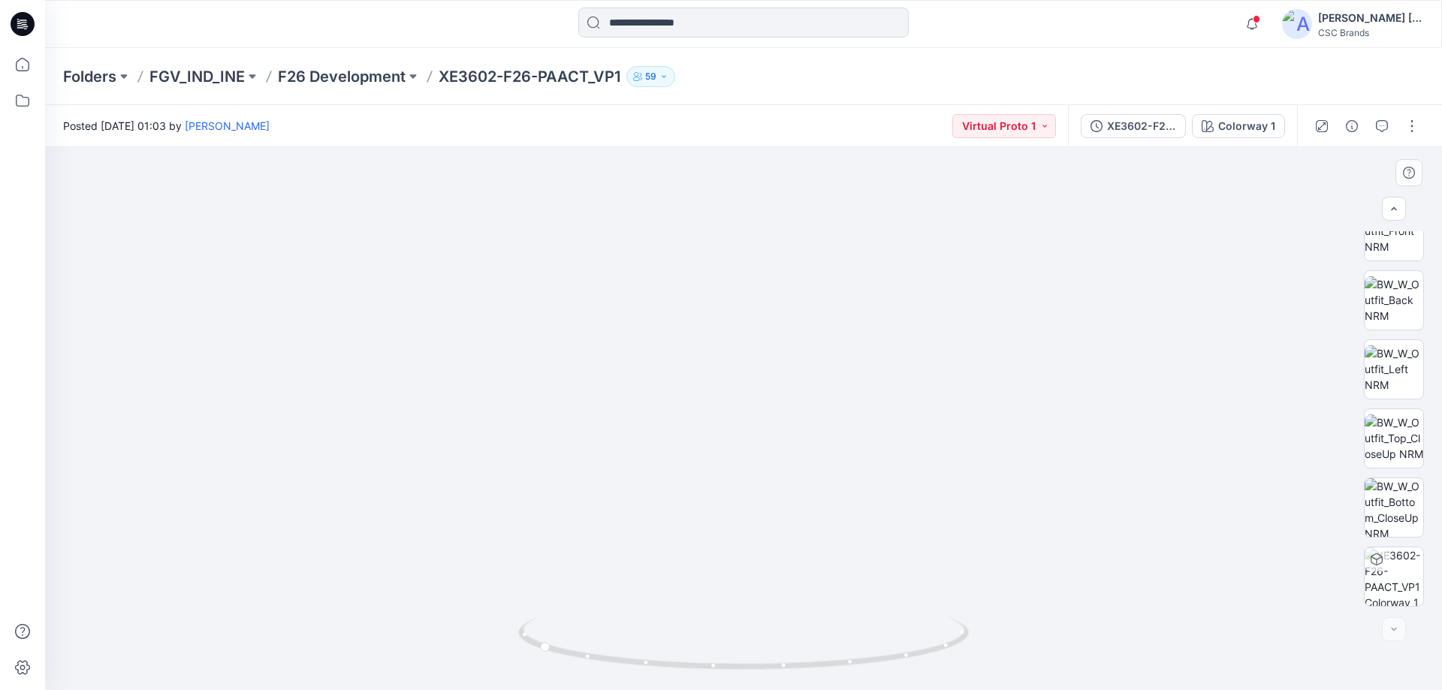
click at [902, 557] on img at bounding box center [697, 275] width 2300 height 829
drag, startPoint x: 771, startPoint y: 676, endPoint x: 602, endPoint y: 664, distance: 168.7
click at [602, 664] on div at bounding box center [743, 652] width 451 height 75
drag, startPoint x: 786, startPoint y: 668, endPoint x: 738, endPoint y: 668, distance: 47.3
click at [738, 668] on icon at bounding box center [745, 645] width 454 height 56
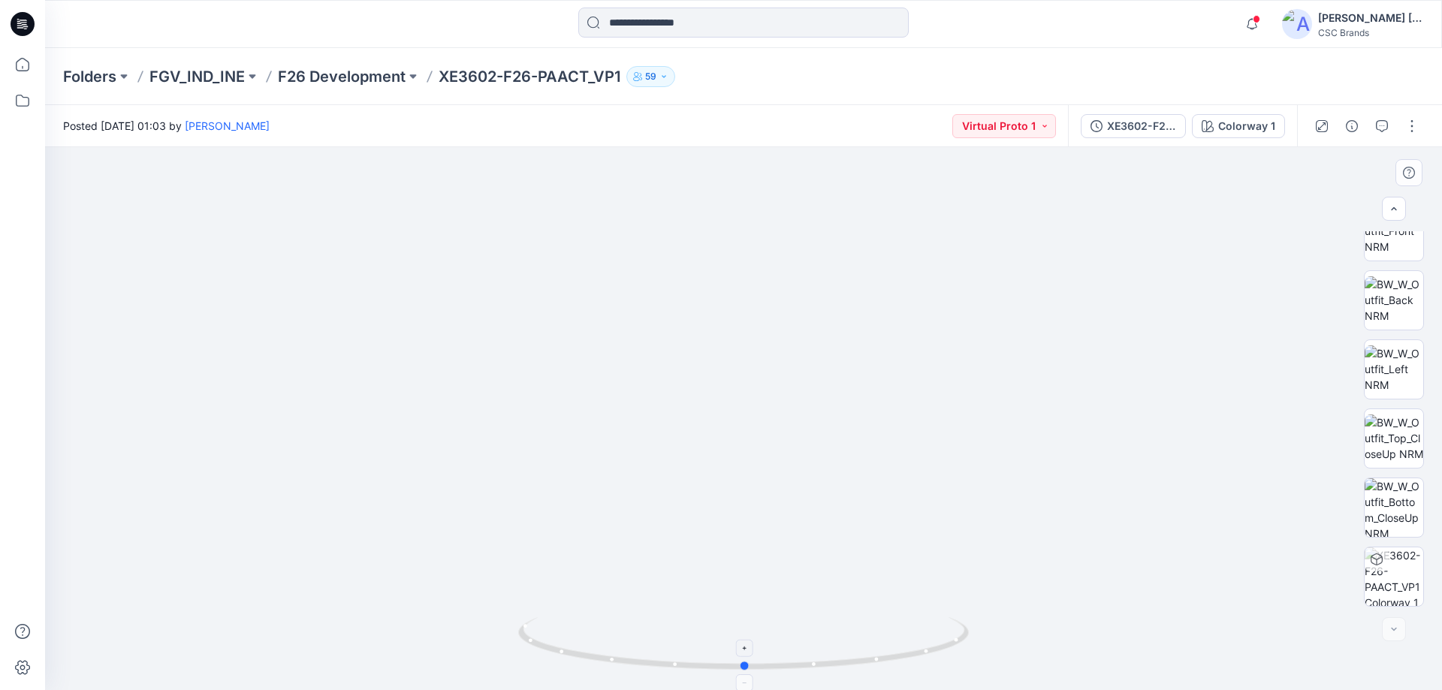
drag, startPoint x: 808, startPoint y: 669, endPoint x: 780, endPoint y: 669, distance: 27.0
click at [780, 669] on icon at bounding box center [745, 645] width 454 height 56
drag, startPoint x: 886, startPoint y: 593, endPoint x: 876, endPoint y: 590, distance: 10.2
click at [876, 590] on img at bounding box center [659, 275] width 2300 height 830
drag, startPoint x: 848, startPoint y: 669, endPoint x: 847, endPoint y: 656, distance: 12.9
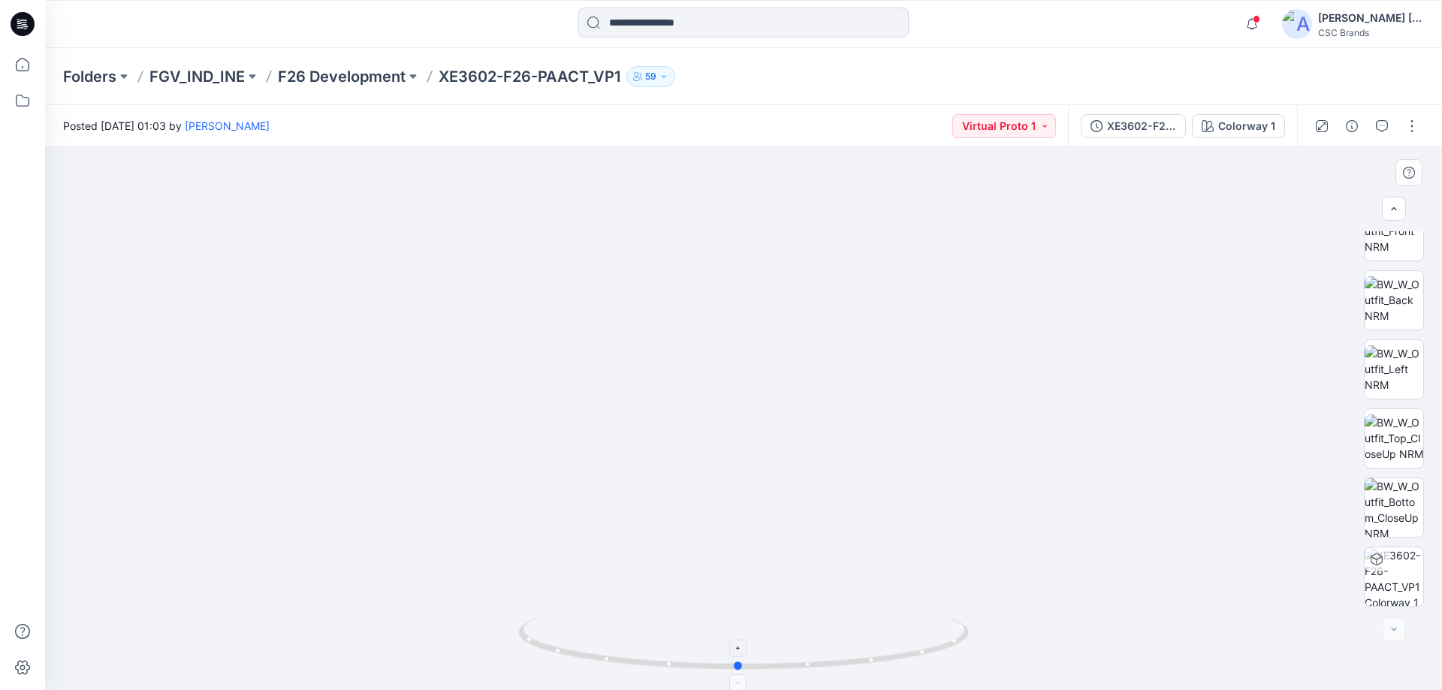
click at [847, 656] on icon at bounding box center [745, 645] width 454 height 56
